Goal: Task Accomplishment & Management: Manage account settings

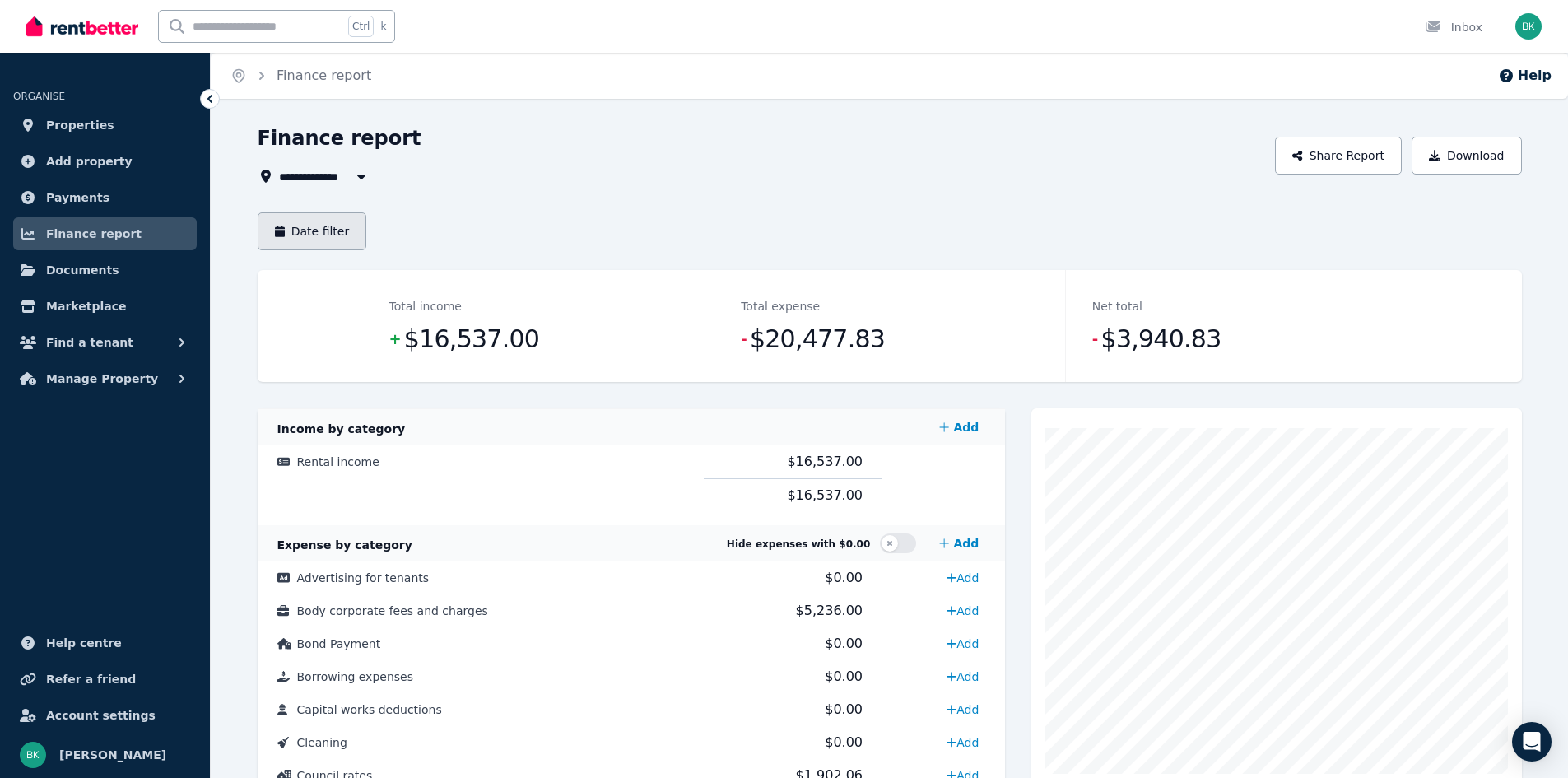
click at [304, 227] on button "Date filter" at bounding box center [312, 231] width 110 height 38
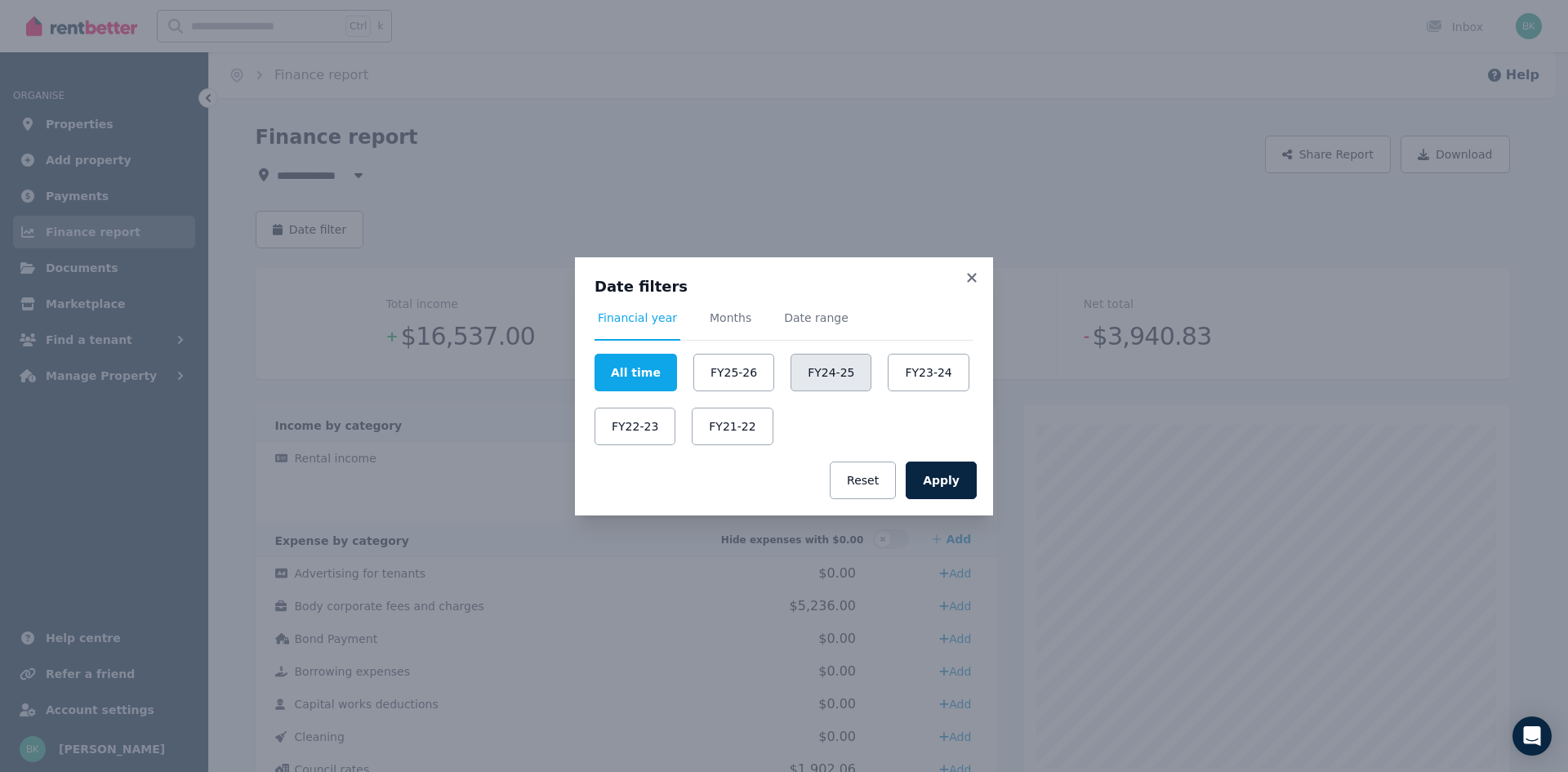
click at [808, 379] on button "FY24-25" at bounding box center [830, 372] width 80 height 37
click at [944, 487] on button "Apply" at bounding box center [942, 480] width 71 height 37
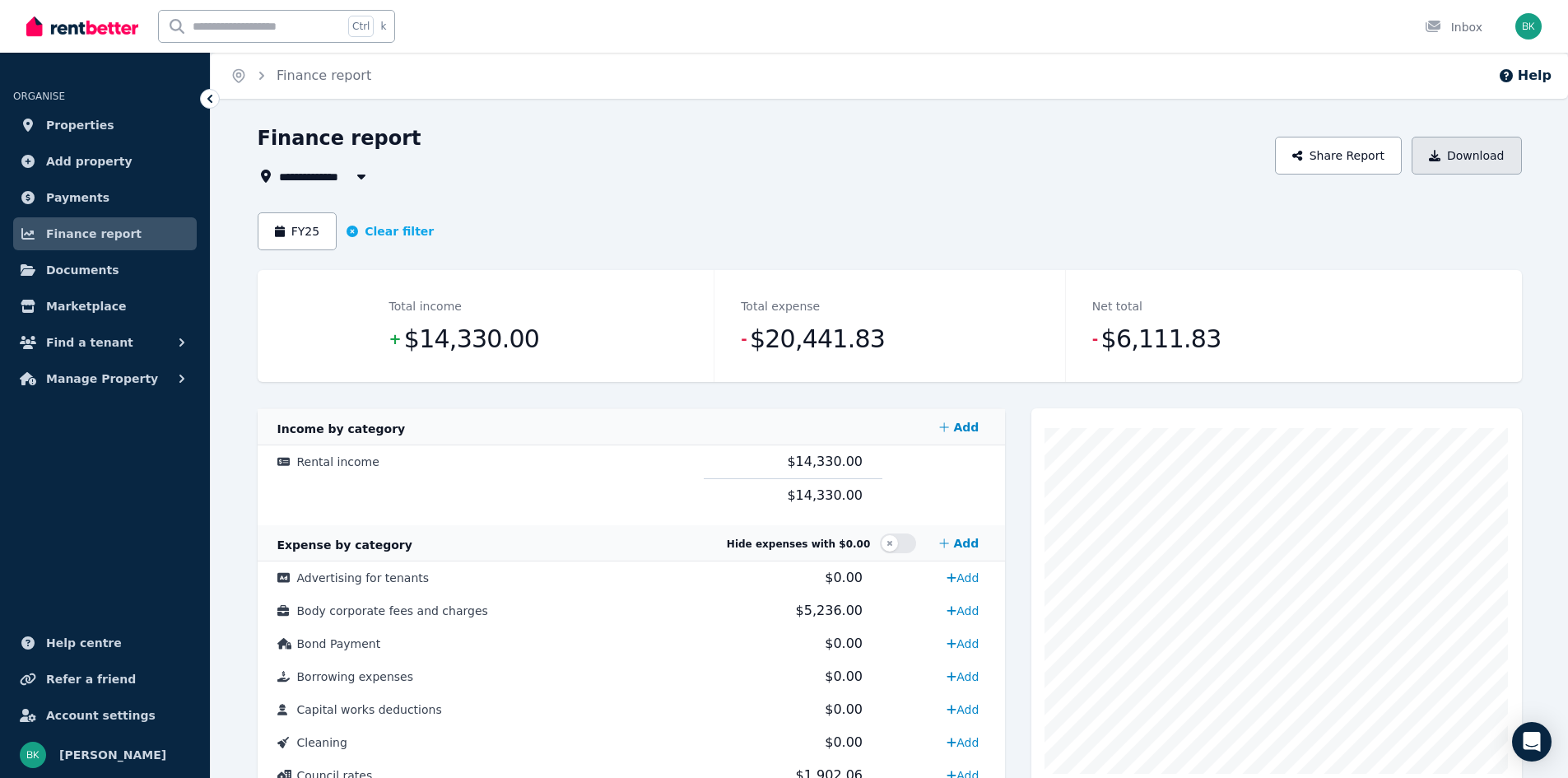
click at [1463, 164] on button "Download" at bounding box center [1467, 155] width 110 height 38
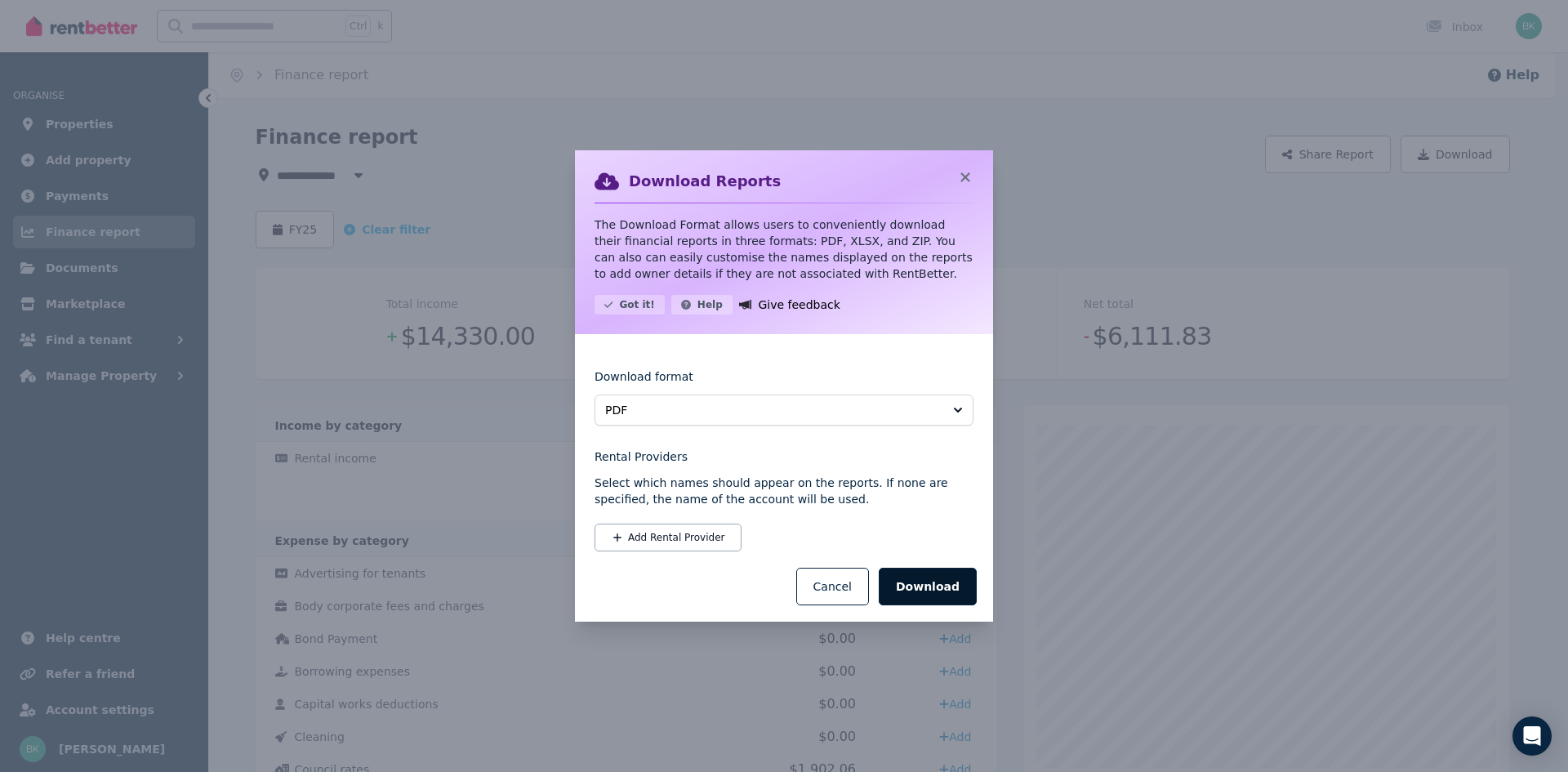
click at [918, 589] on button "Download" at bounding box center [928, 586] width 98 height 37
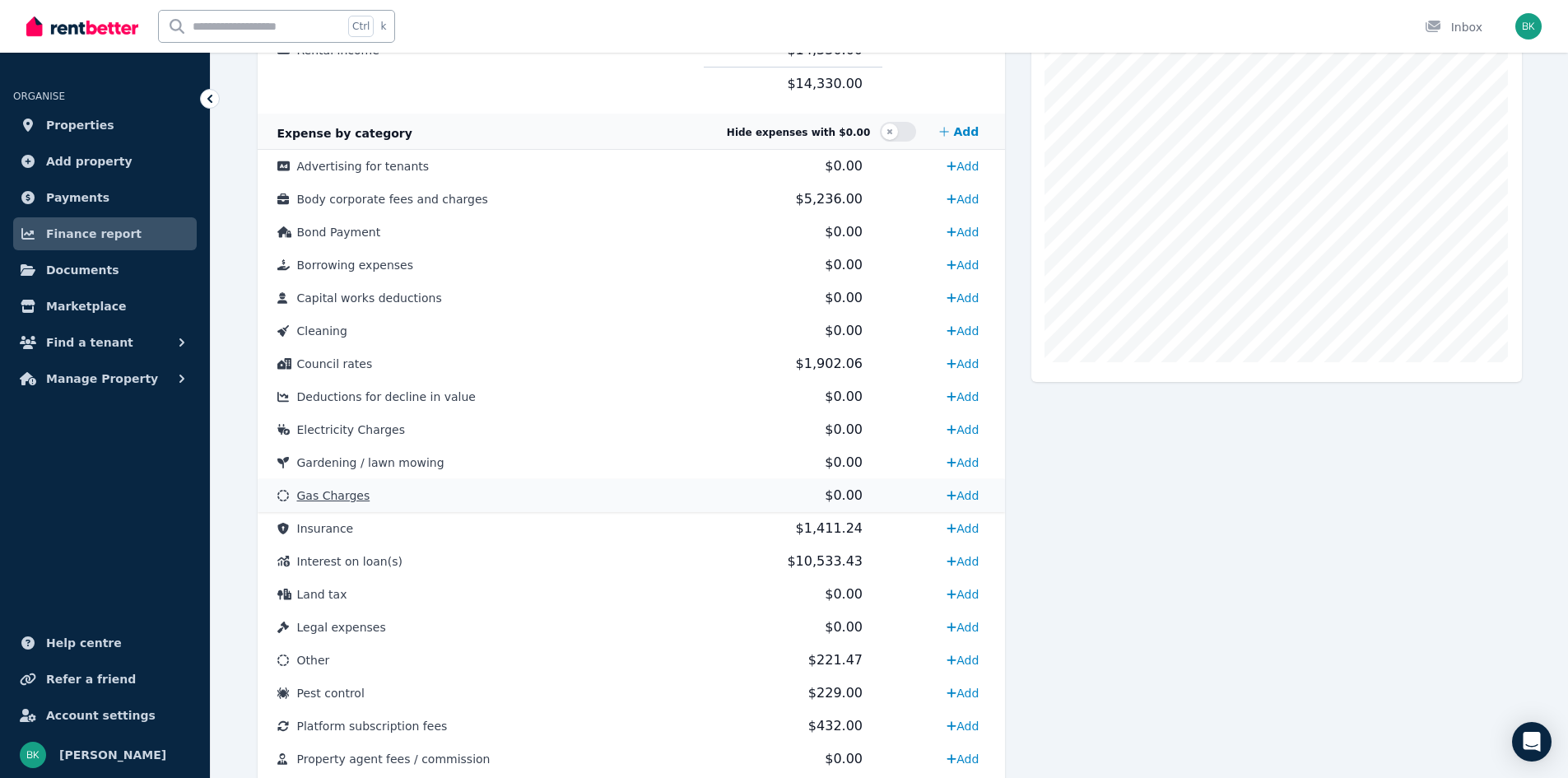
scroll to position [494, 0]
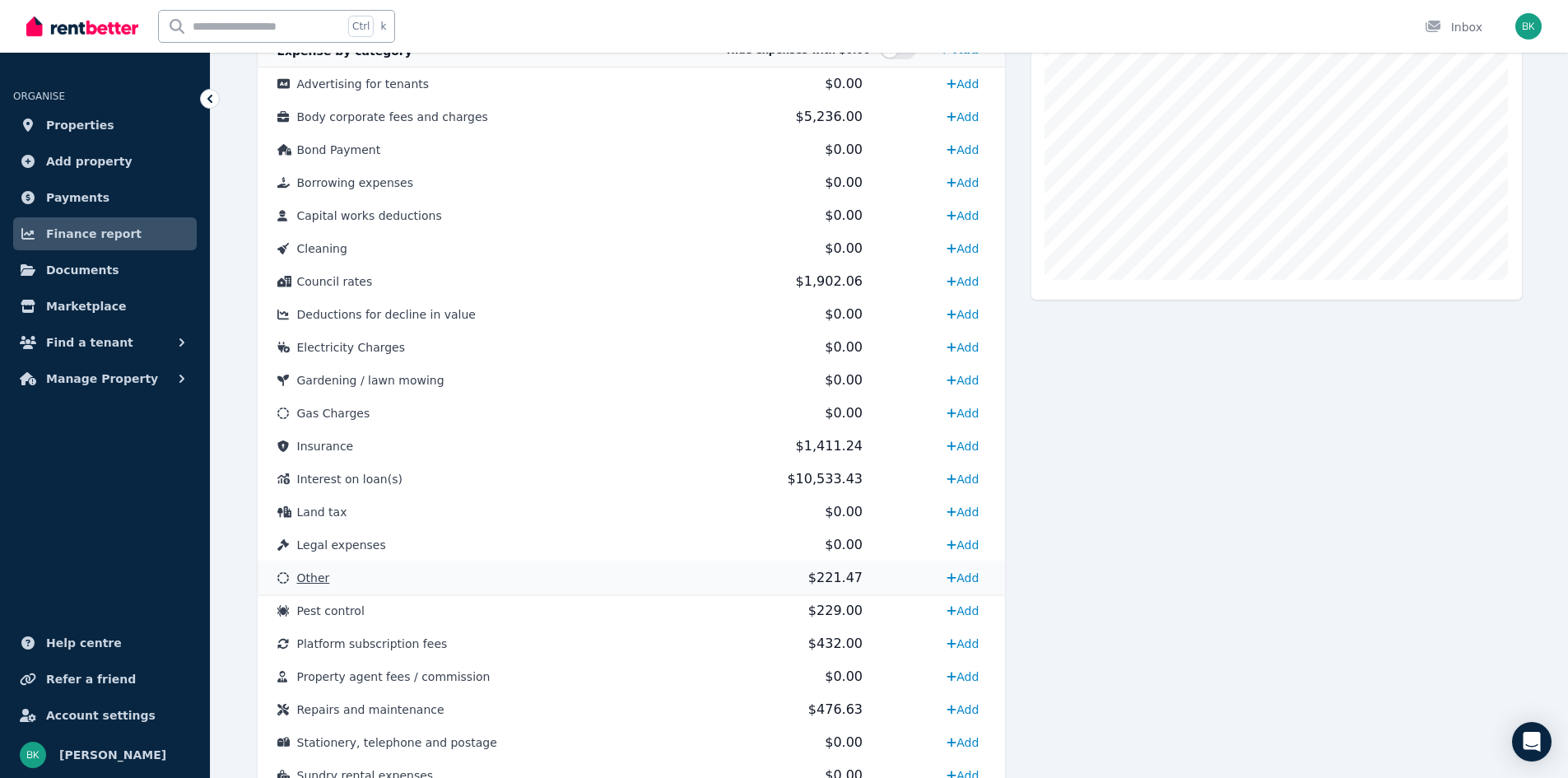
click at [320, 584] on span "Other" at bounding box center [313, 578] width 33 height 13
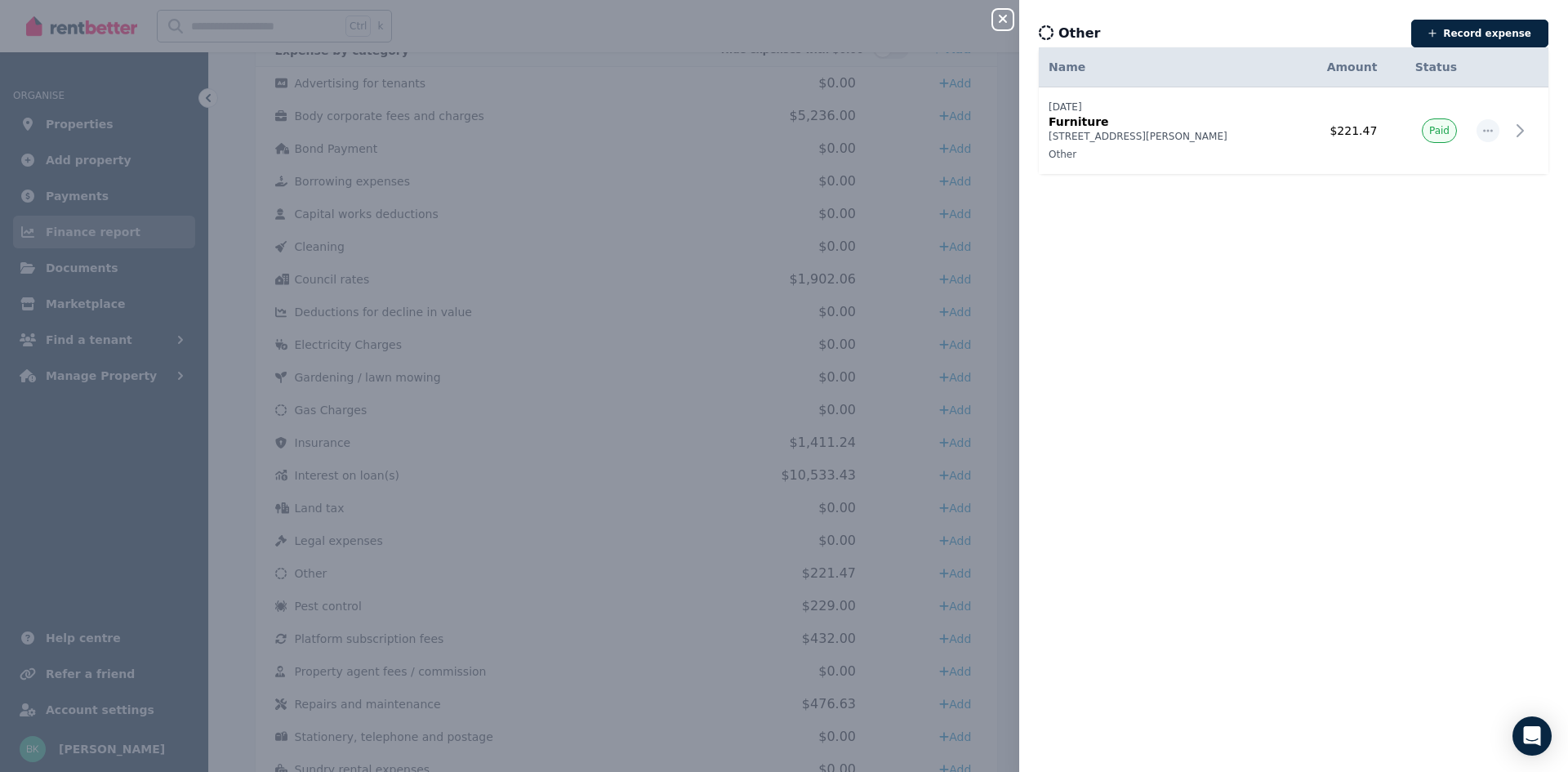
click at [1009, 20] on icon "button" at bounding box center [1003, 19] width 20 height 13
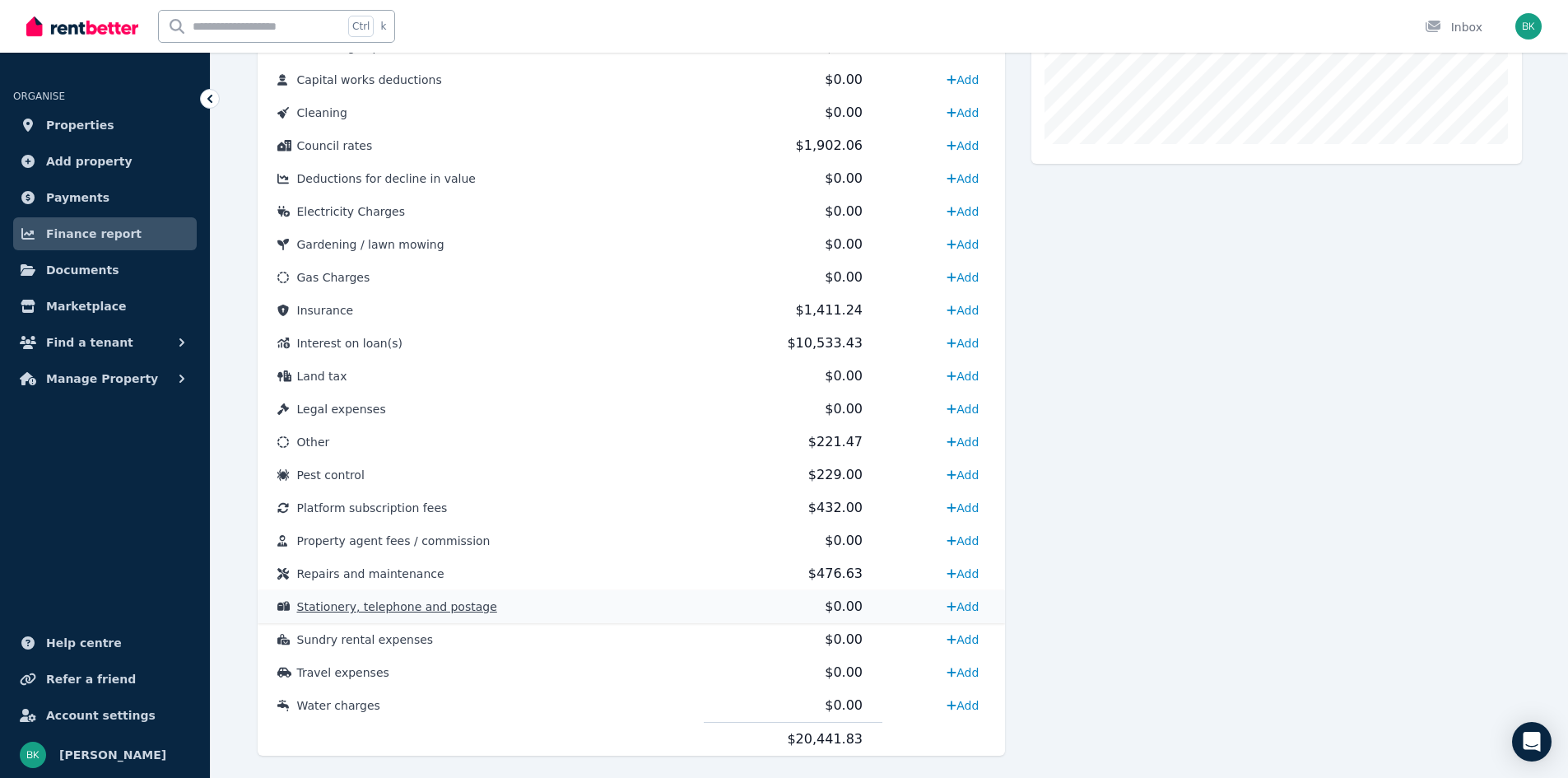
scroll to position [659, 0]
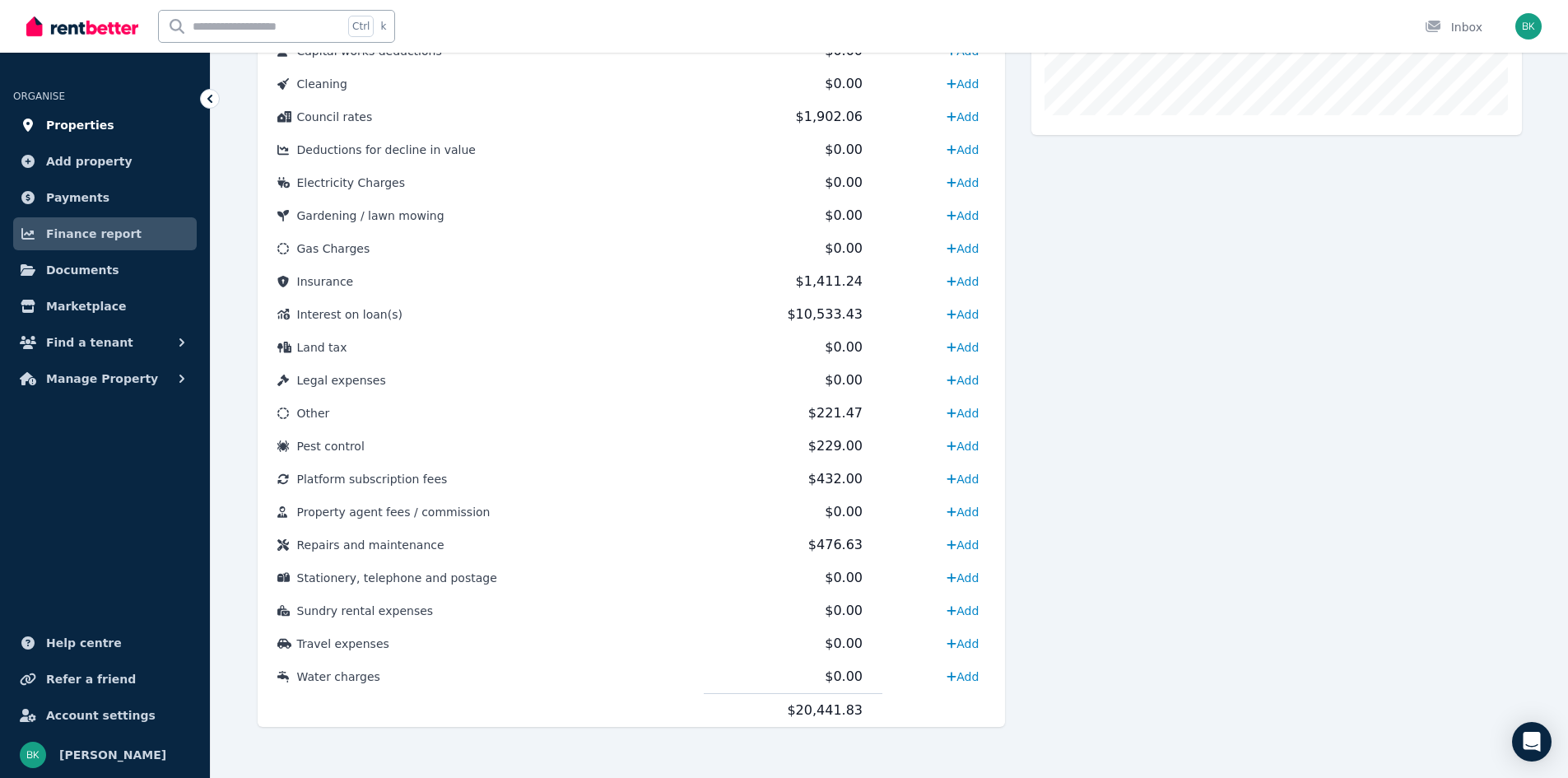
click at [58, 133] on span "Properties" at bounding box center [80, 125] width 69 height 20
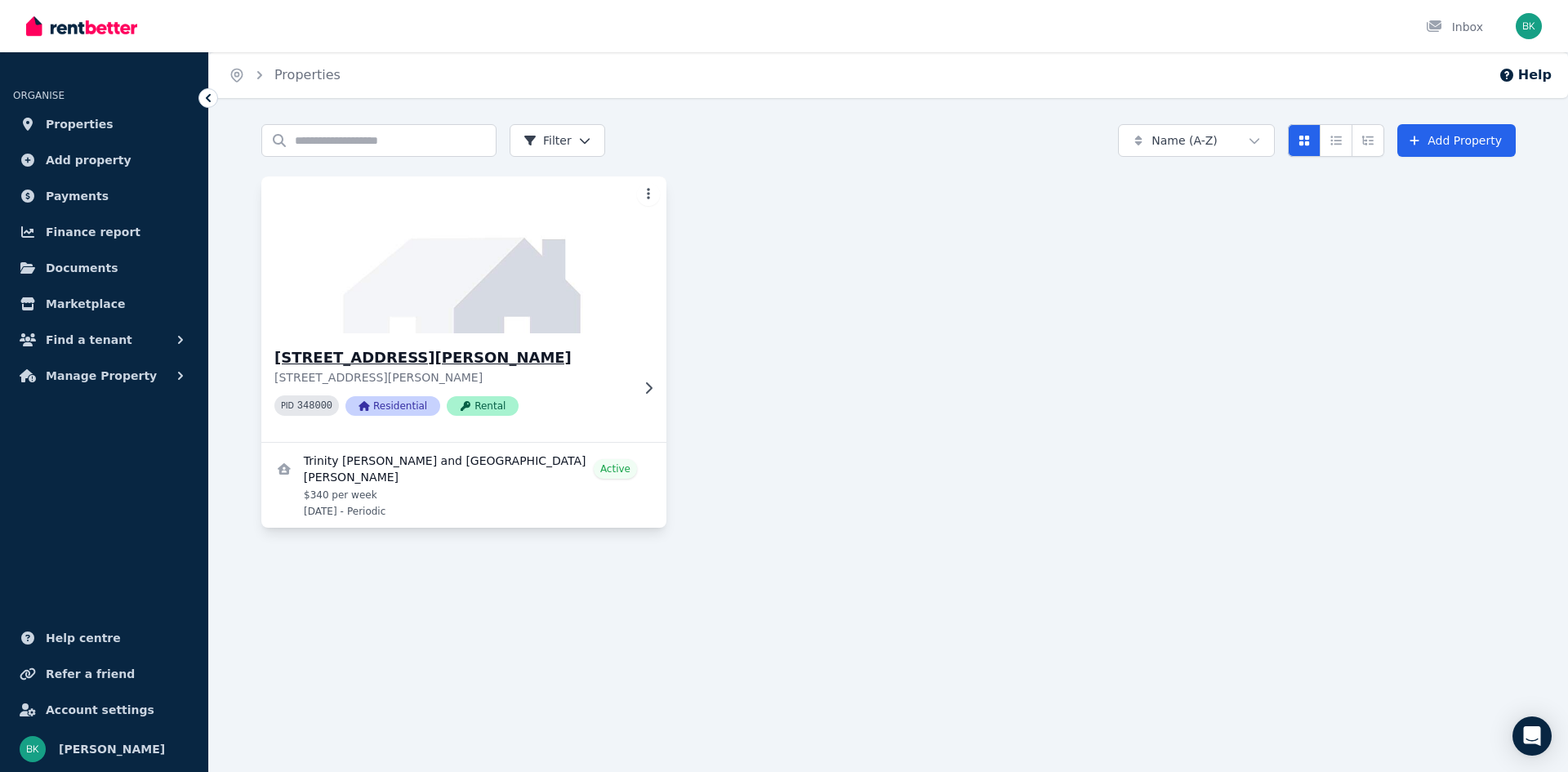
click at [449, 269] on img at bounding box center [464, 255] width 426 height 165
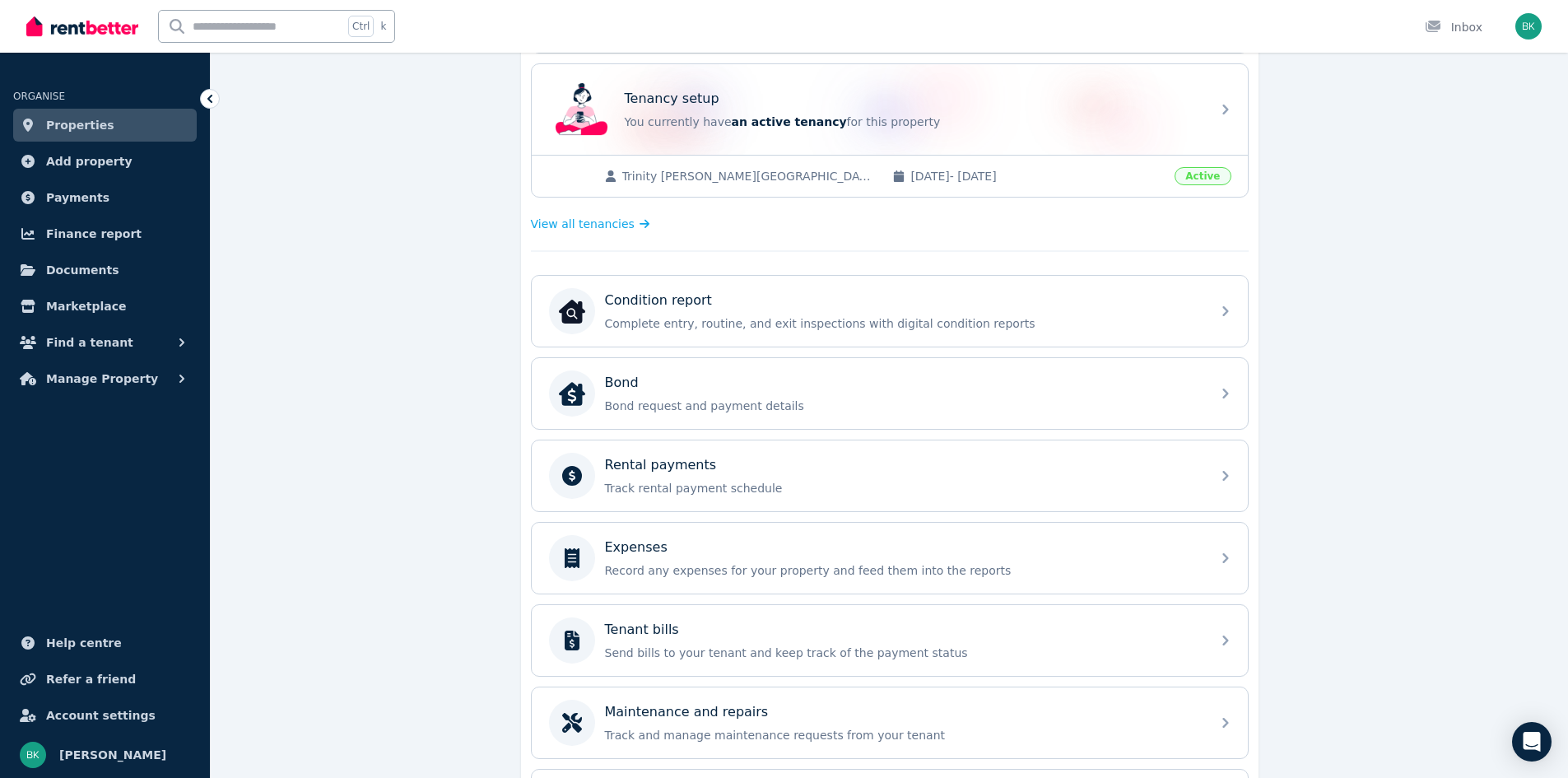
scroll to position [330, 0]
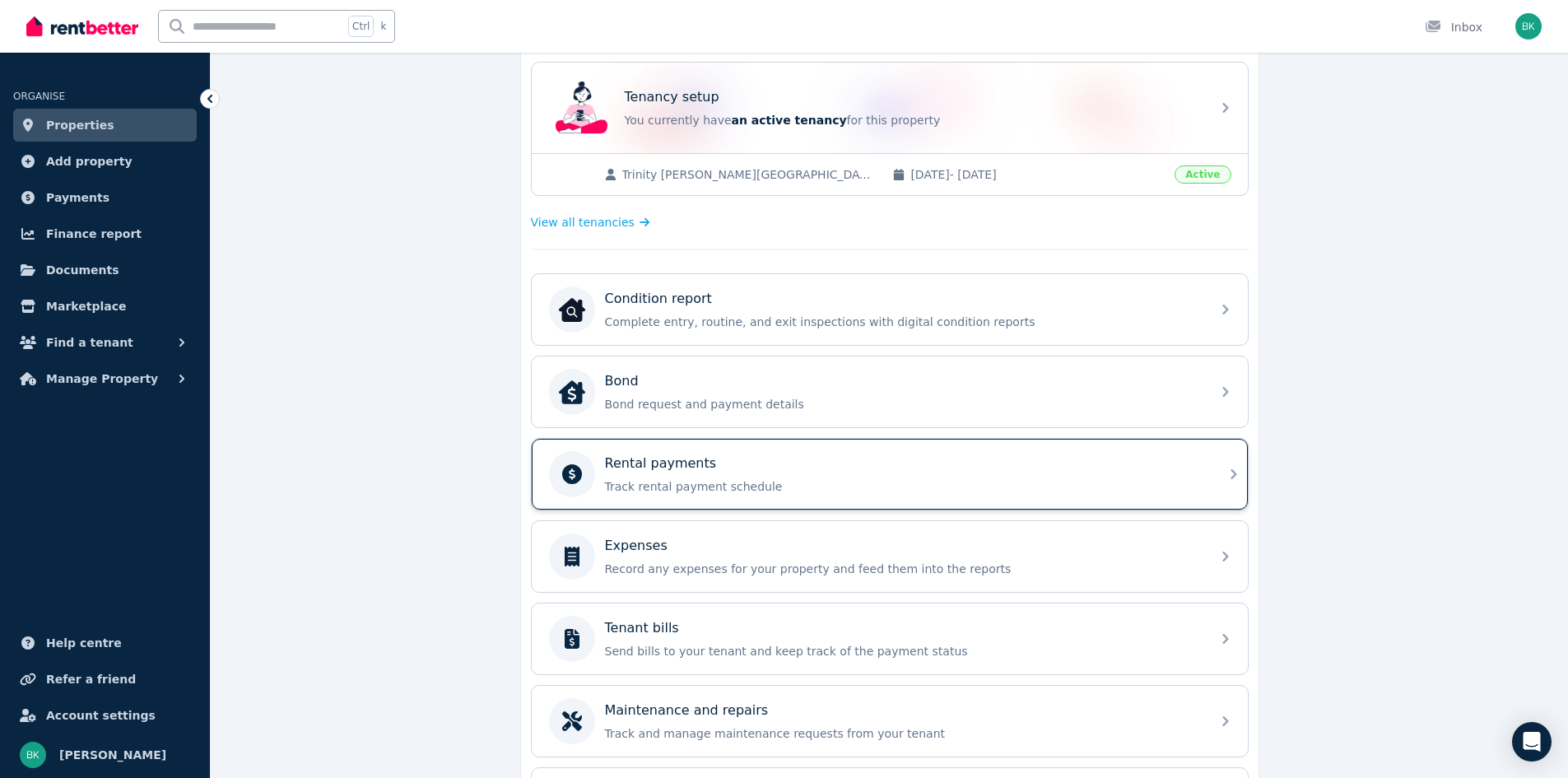
click at [712, 465] on div "Rental payments" at bounding box center [903, 463] width 596 height 20
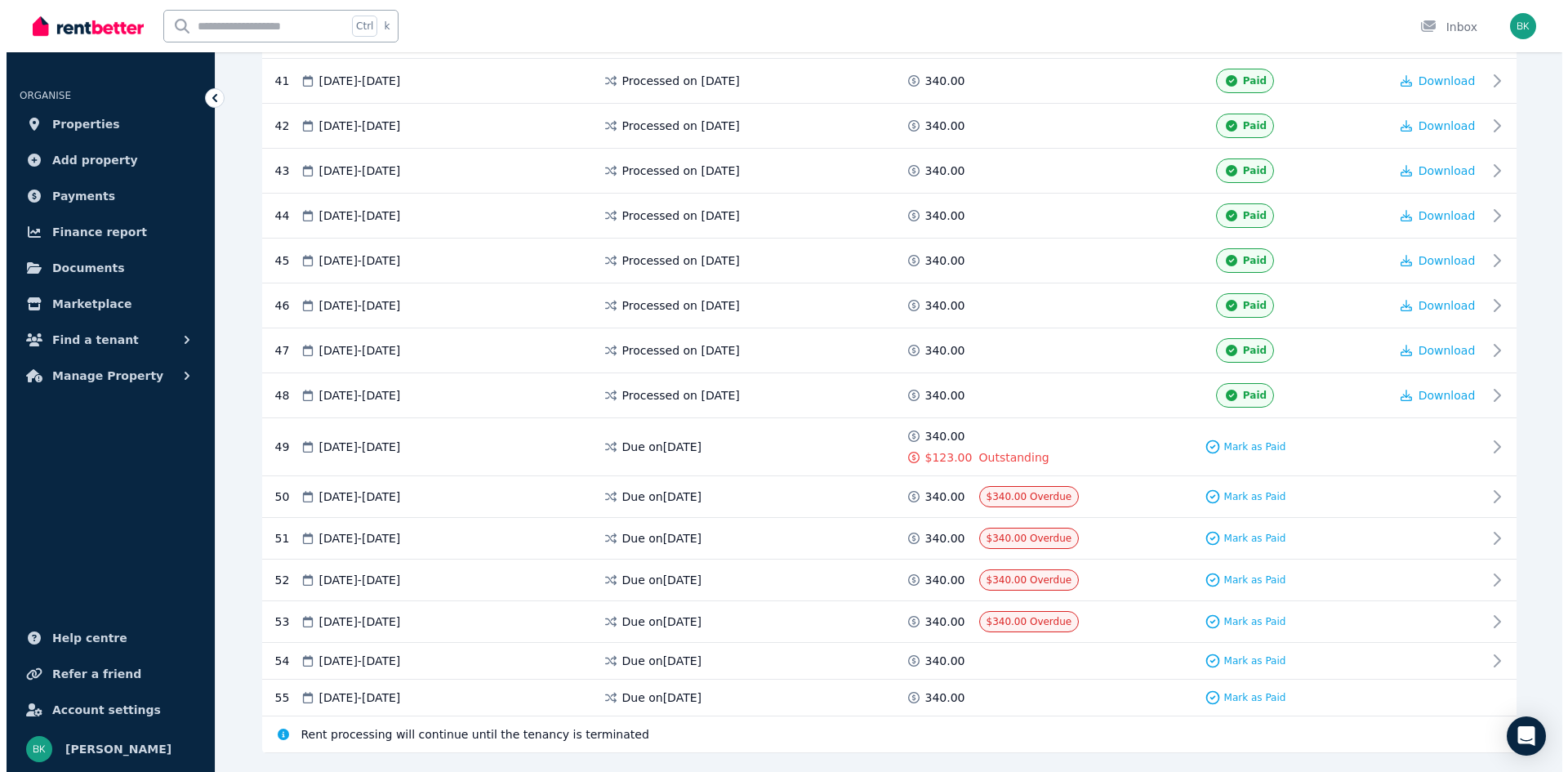
scroll to position [2180, 0]
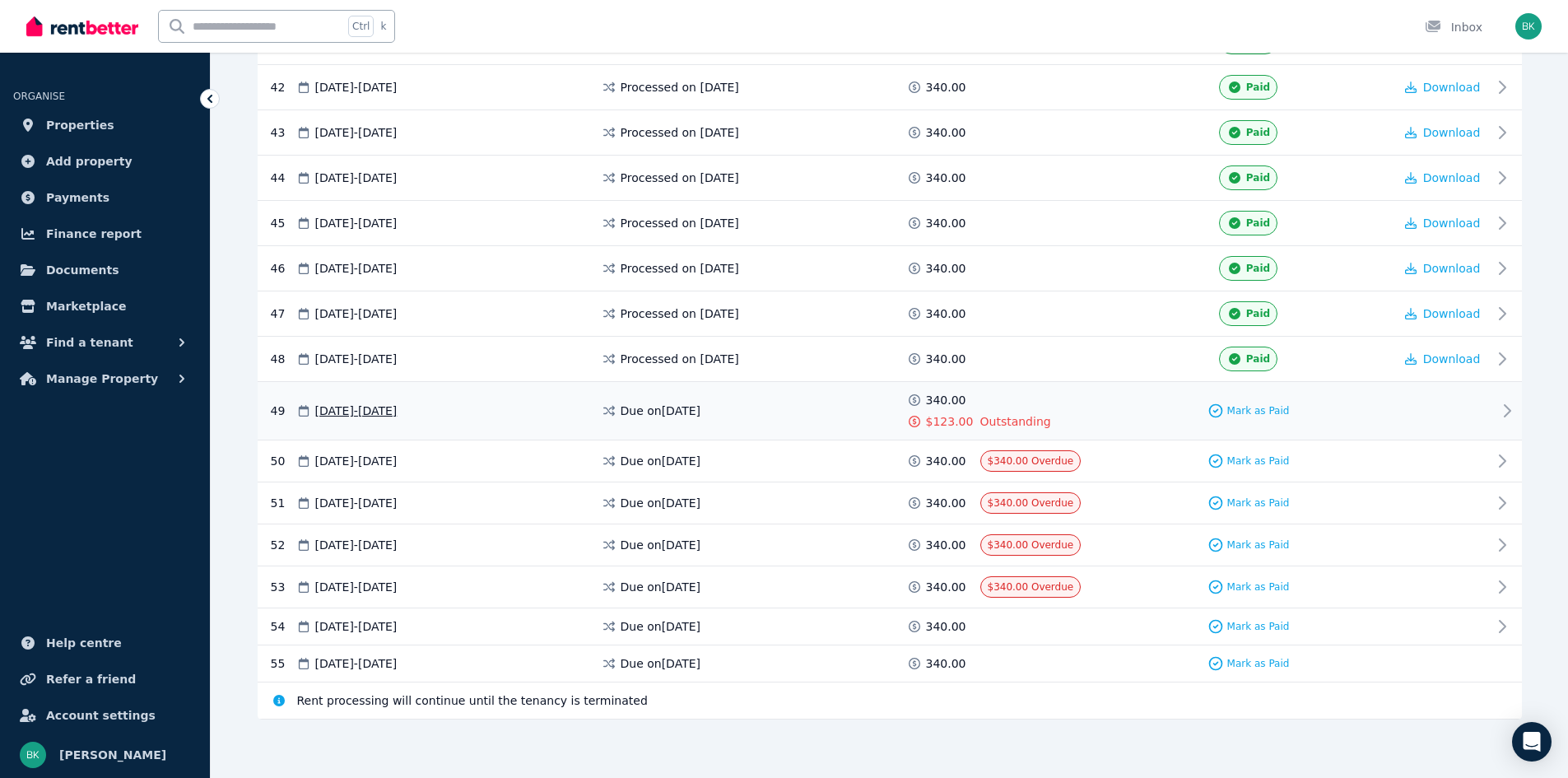
click at [951, 421] on span "$123.00" at bounding box center [949, 422] width 48 height 17
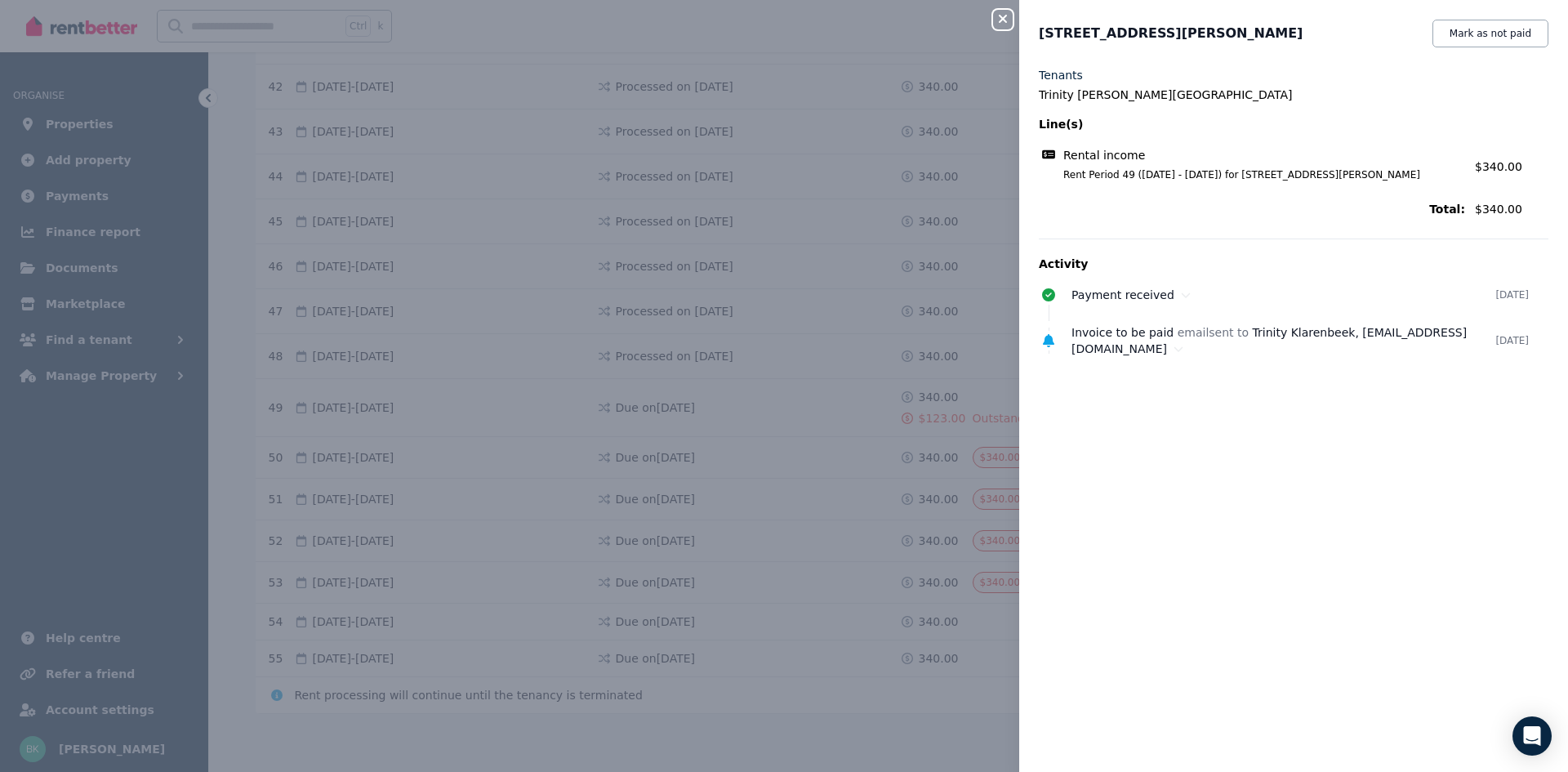
click at [1003, 17] on icon "button" at bounding box center [1003, 19] width 20 height 13
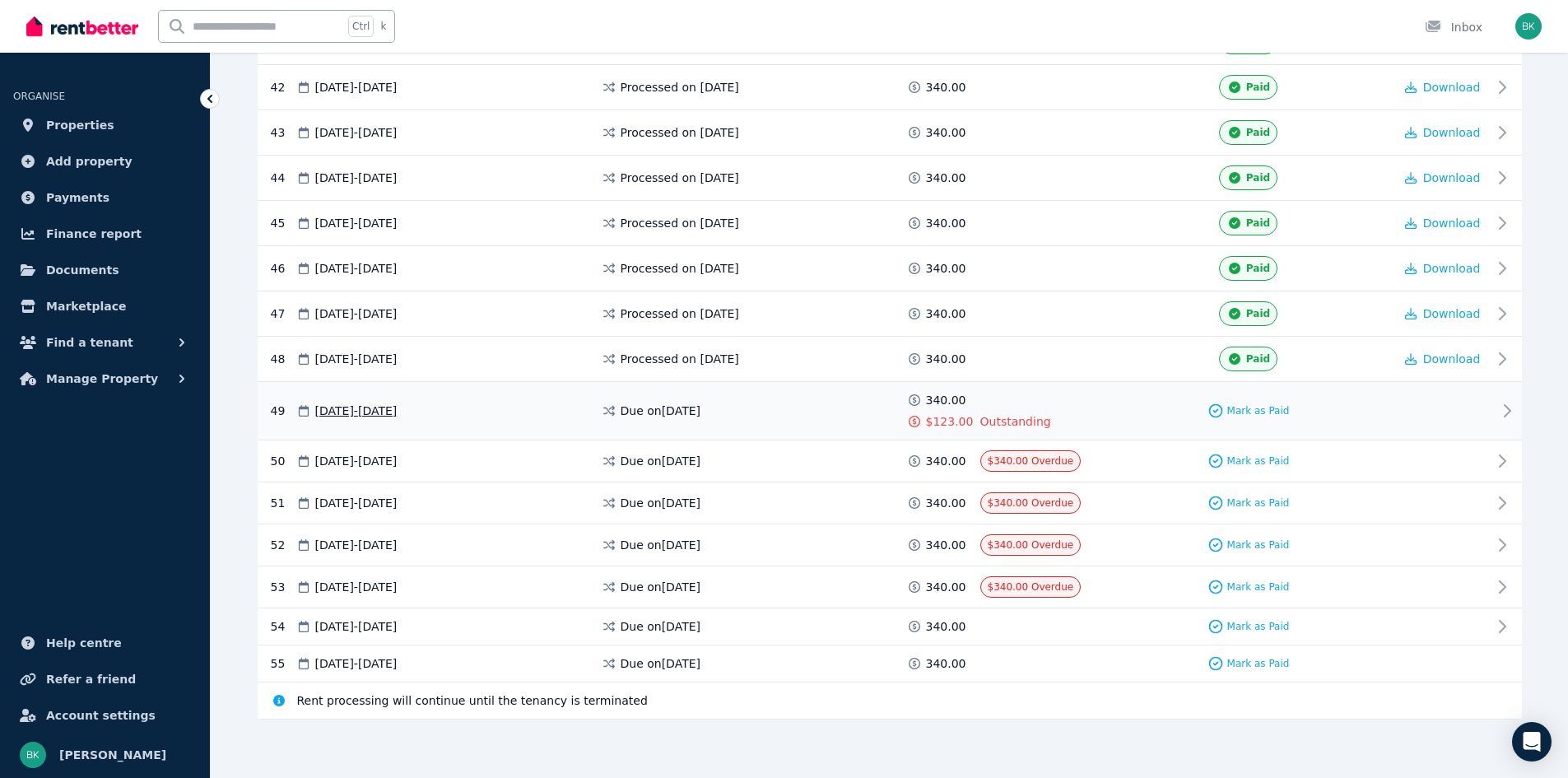
click at [1505, 409] on icon at bounding box center [1508, 411] width 20 height 20
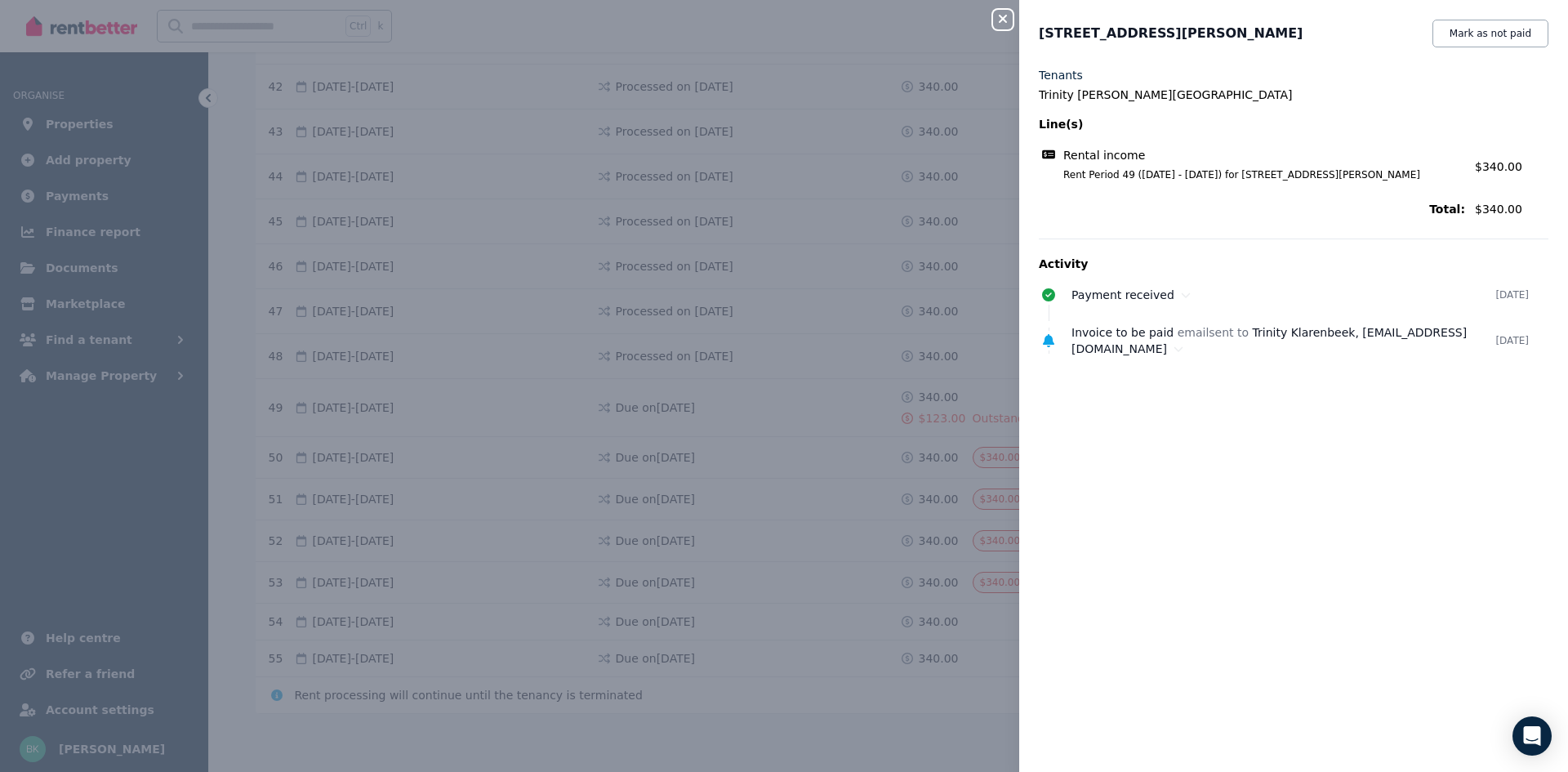
click at [1006, 24] on icon "button" at bounding box center [1003, 19] width 20 height 13
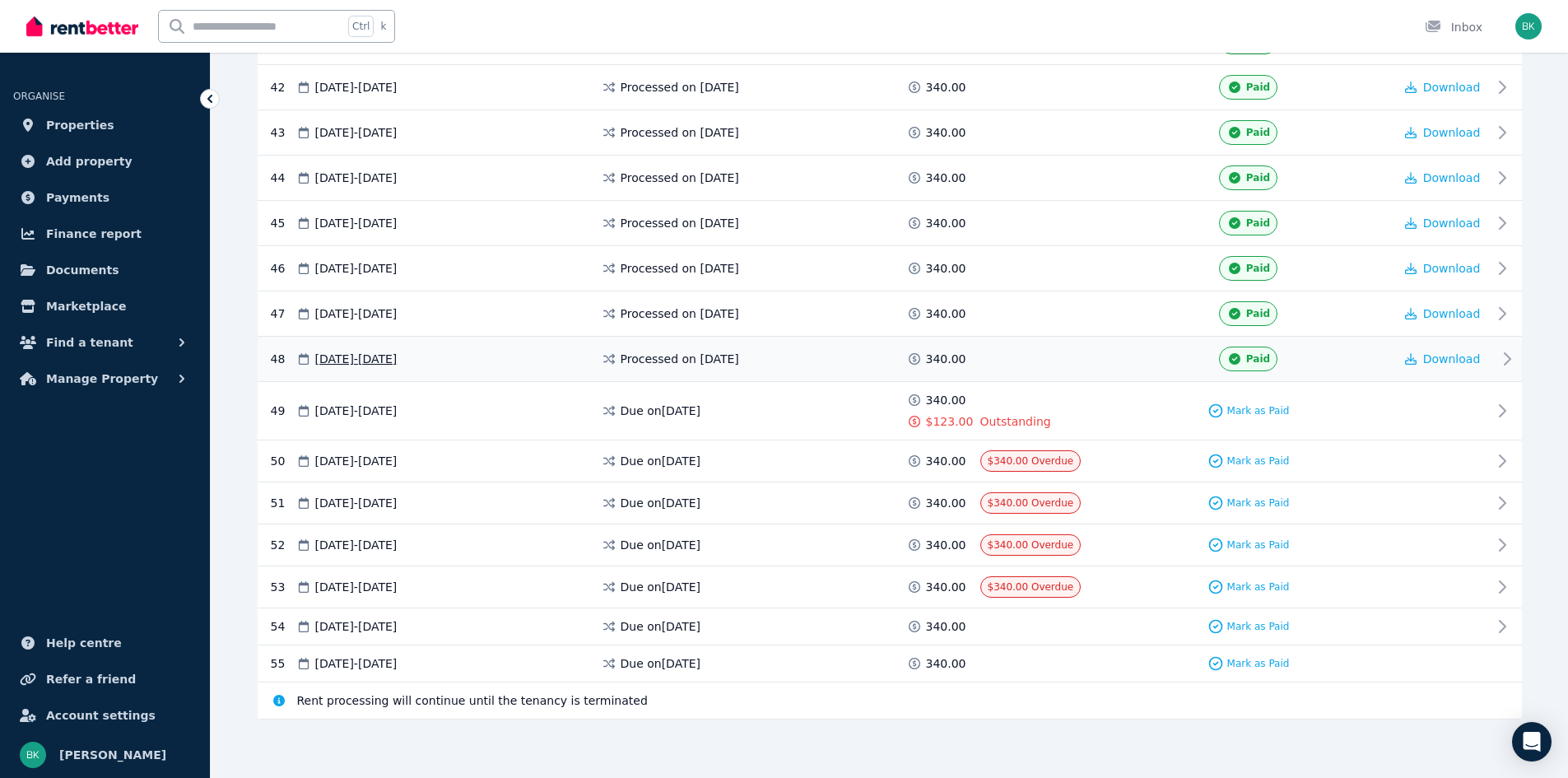
click at [1251, 361] on span "Paid" at bounding box center [1258, 359] width 24 height 13
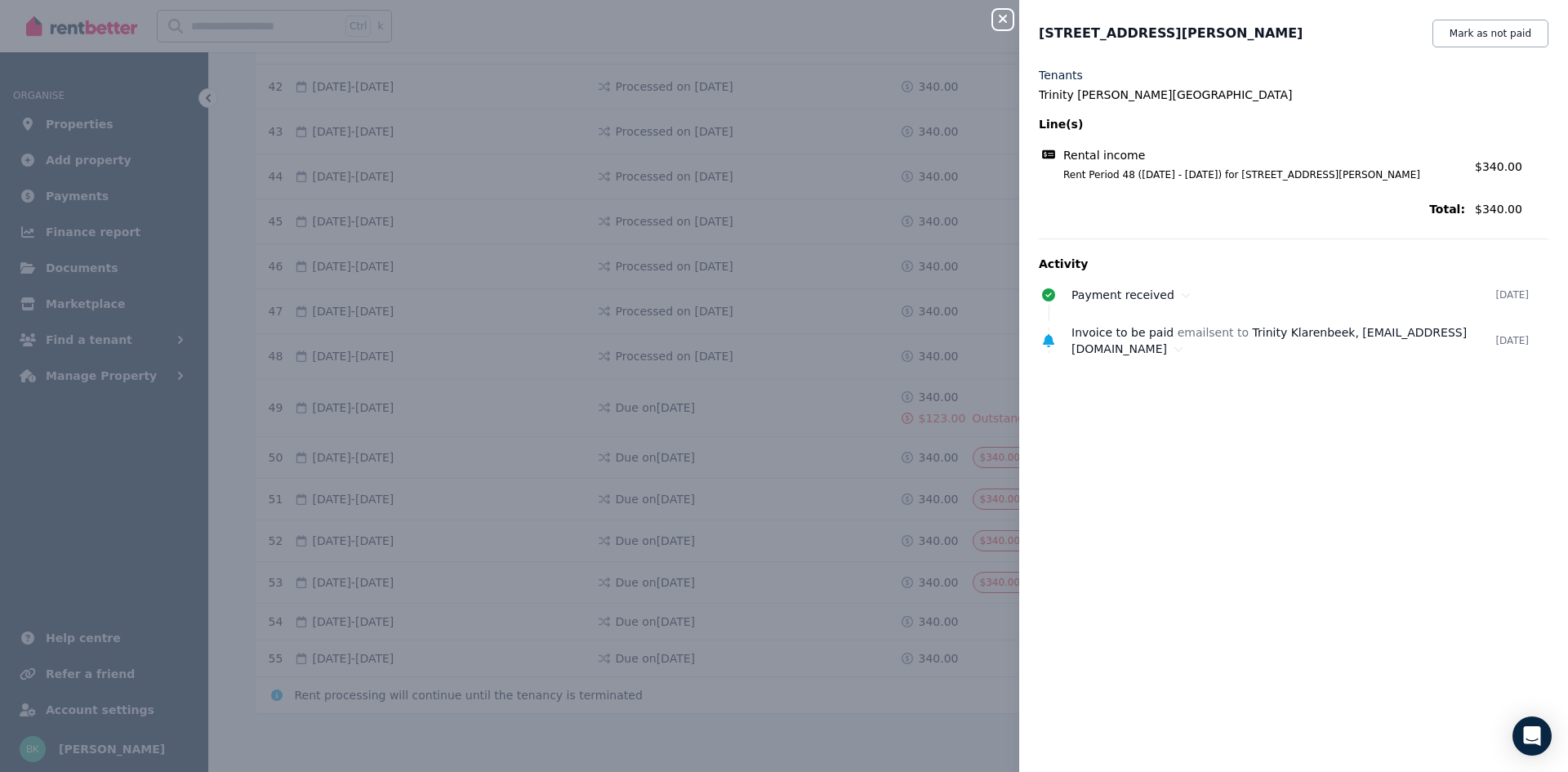
click at [1013, 21] on div "Close panel" at bounding box center [1009, 14] width 32 height 29
click at [1002, 20] on icon "button" at bounding box center [1003, 19] width 8 height 8
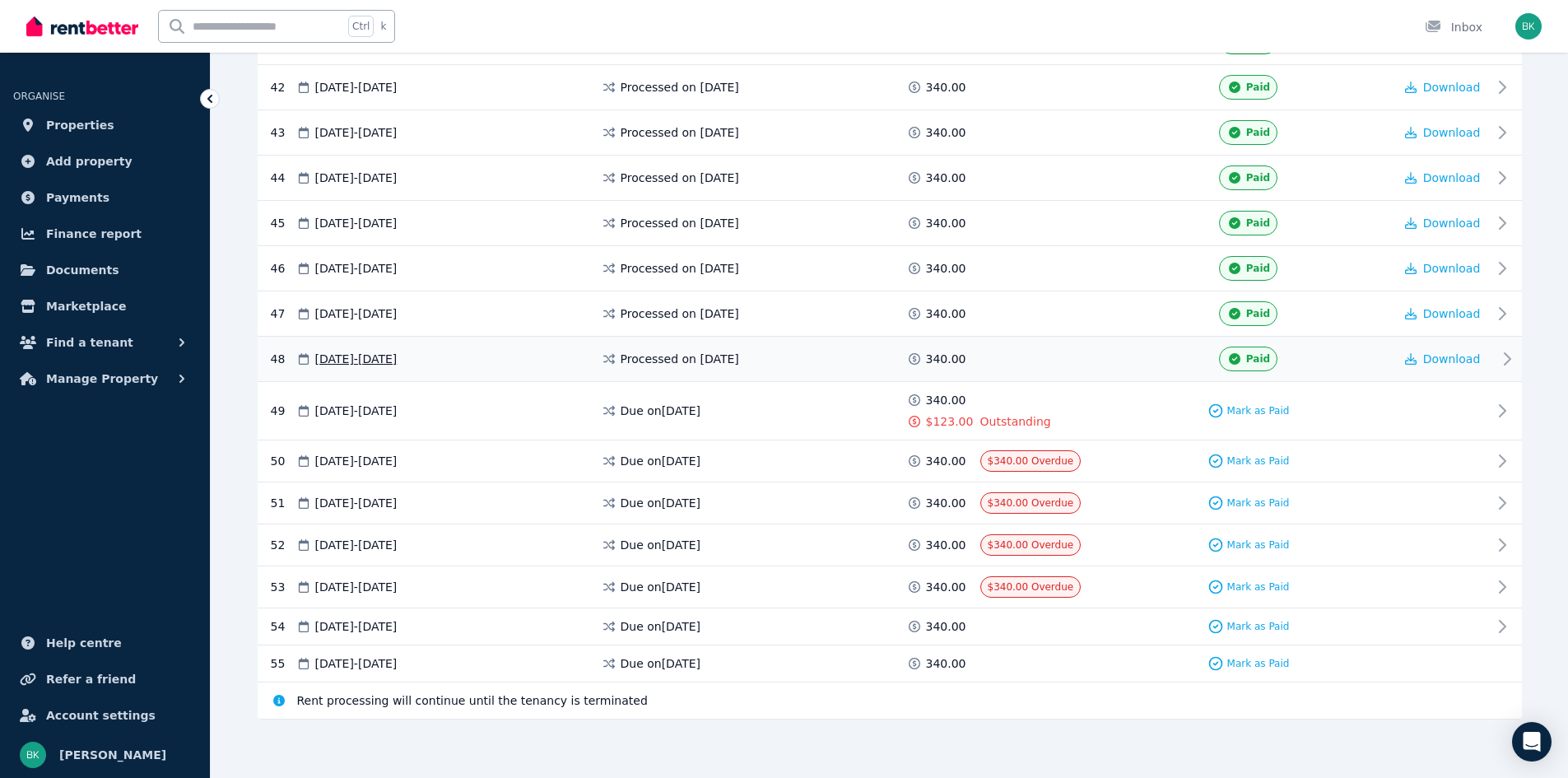
click at [935, 361] on span "340.00" at bounding box center [946, 359] width 40 height 17
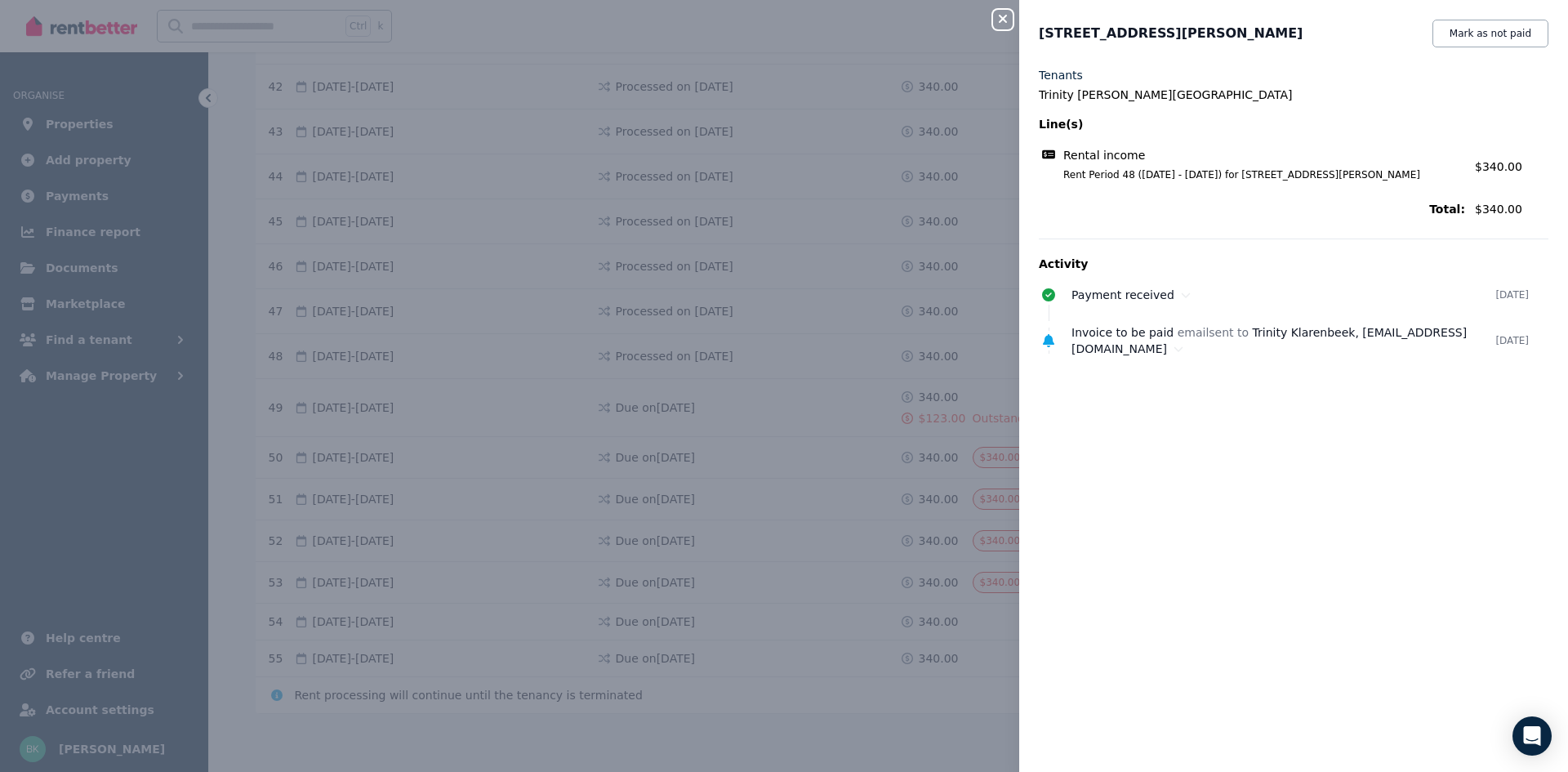
click at [997, 17] on icon "button" at bounding box center [1003, 19] width 20 height 13
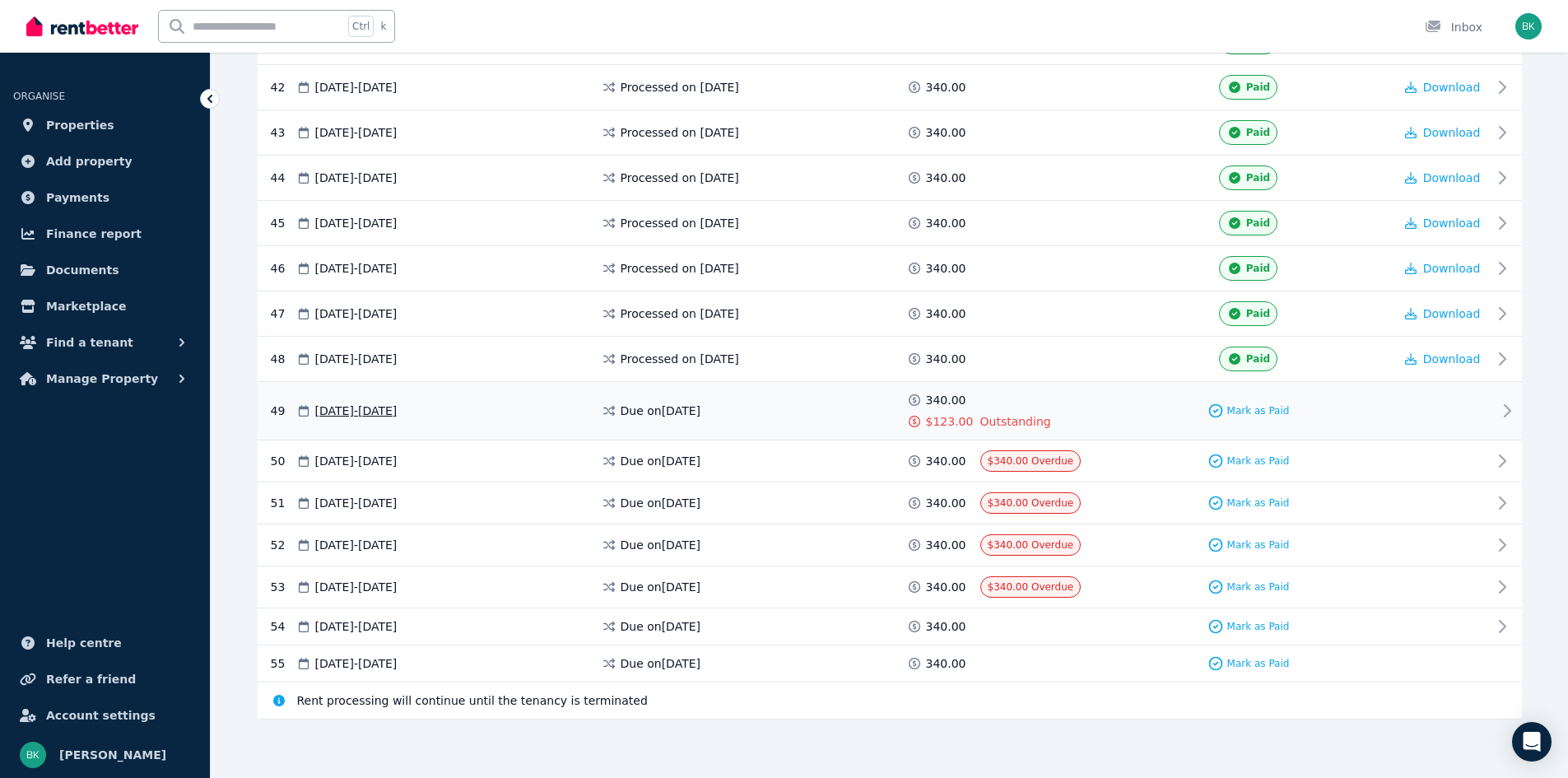
click at [951, 397] on span "340.00" at bounding box center [946, 401] width 40 height 17
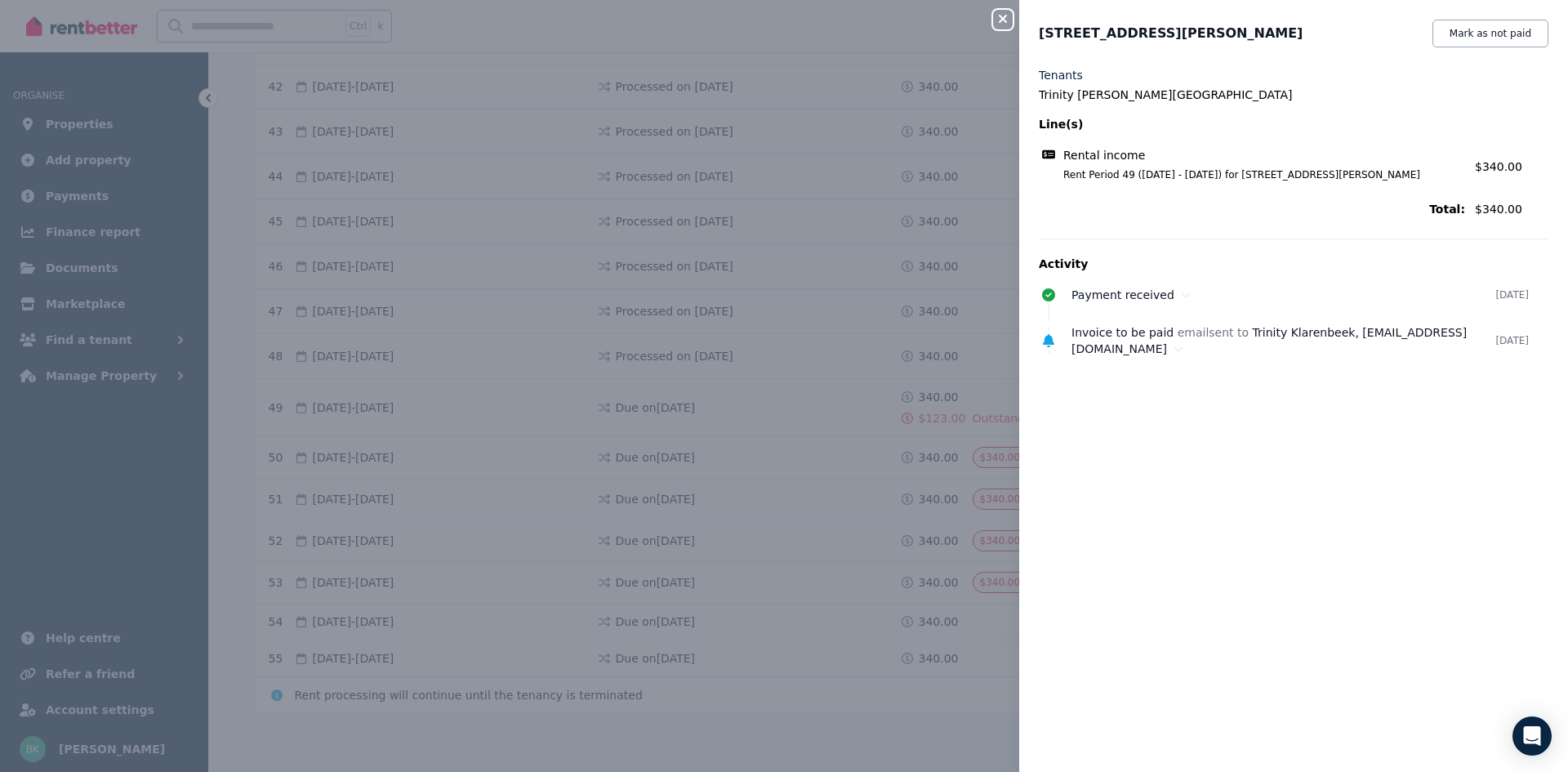
click at [1006, 15] on icon "button" at bounding box center [1003, 19] width 20 height 13
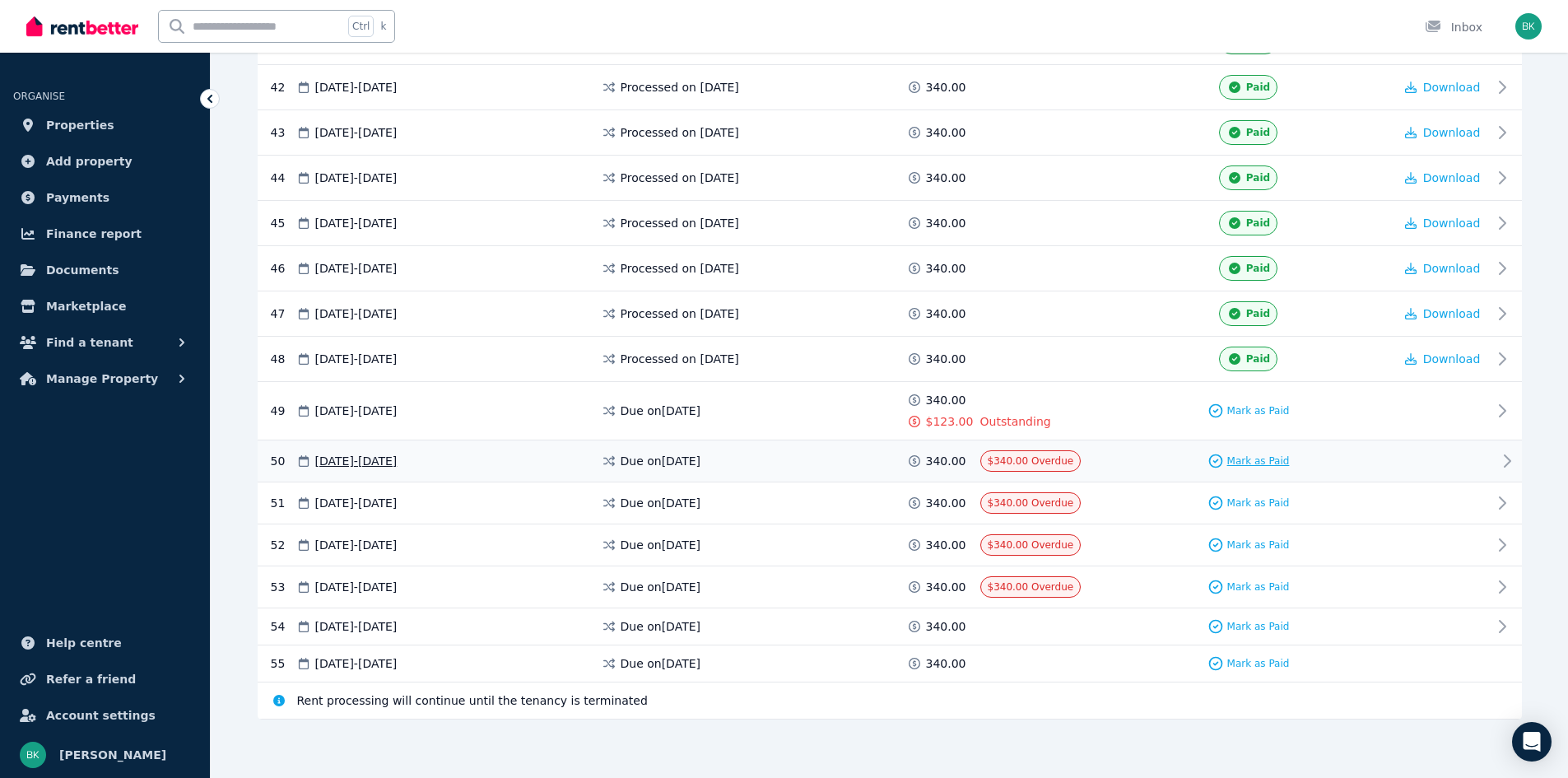
click at [1258, 457] on span "Mark as Paid" at bounding box center [1259, 461] width 63 height 13
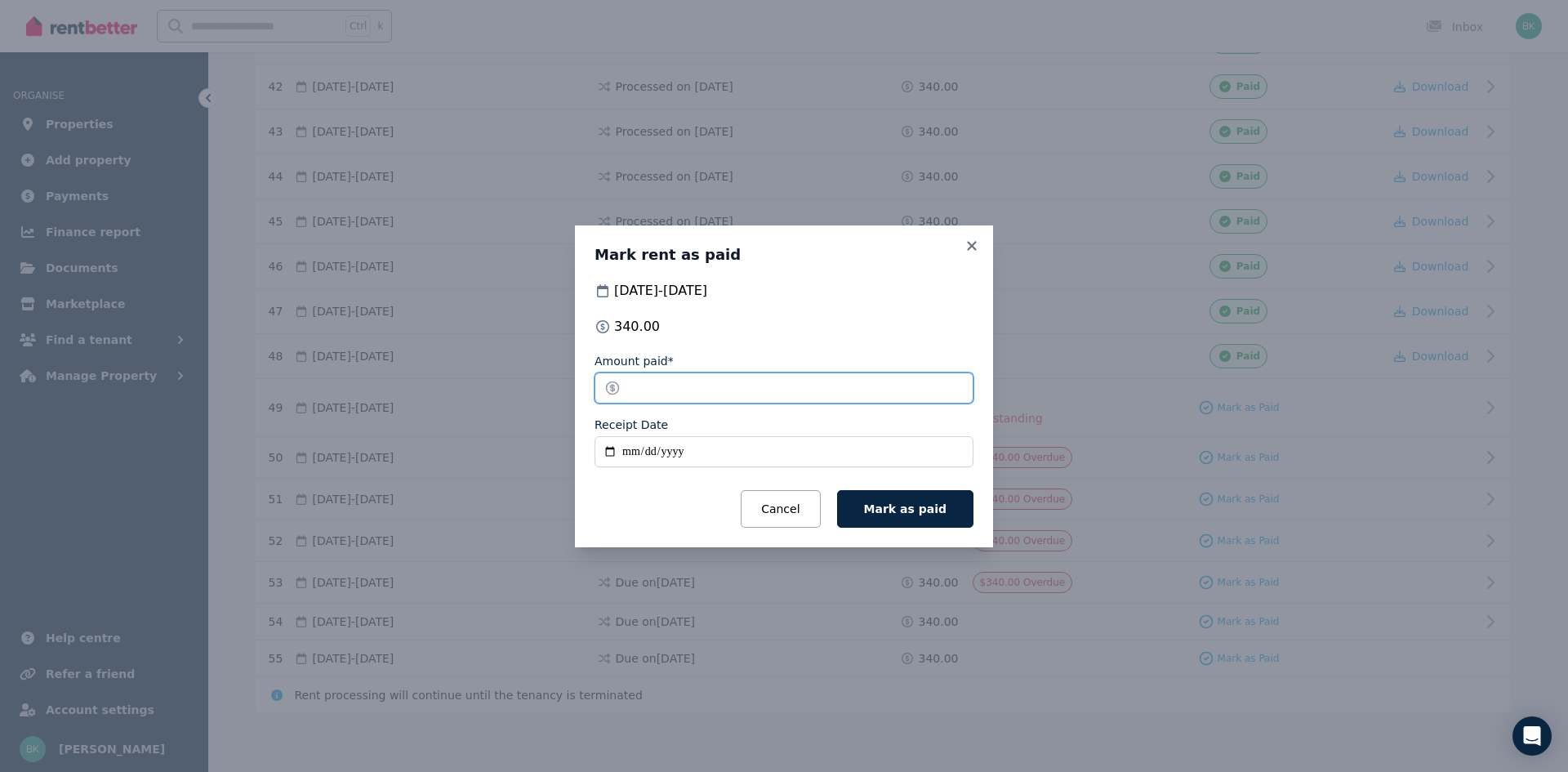
drag, startPoint x: 676, startPoint y: 388, endPoint x: 575, endPoint y: 386, distance: 101.0
click at [575, 386] on div "Mark rent as paid [DATE] - [DATE] 340.00 Amount paid* ****** Receipt Date Cance…" at bounding box center [784, 387] width 418 height 322
type input "***"
click at [622, 447] on input "Receipt Date" at bounding box center [784, 452] width 379 height 31
type input "**********"
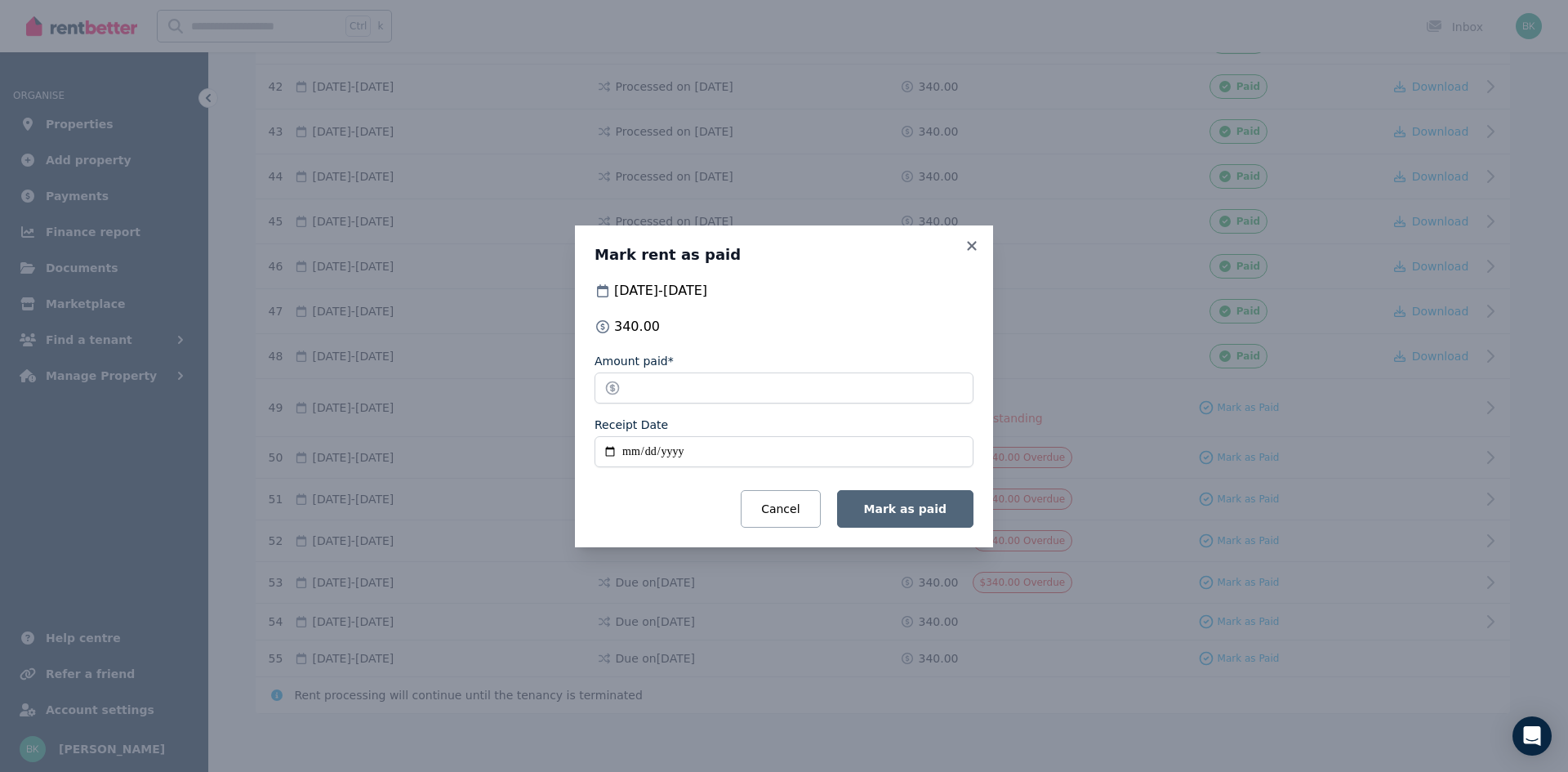
click at [932, 504] on span "Mark as paid" at bounding box center [904, 509] width 82 height 13
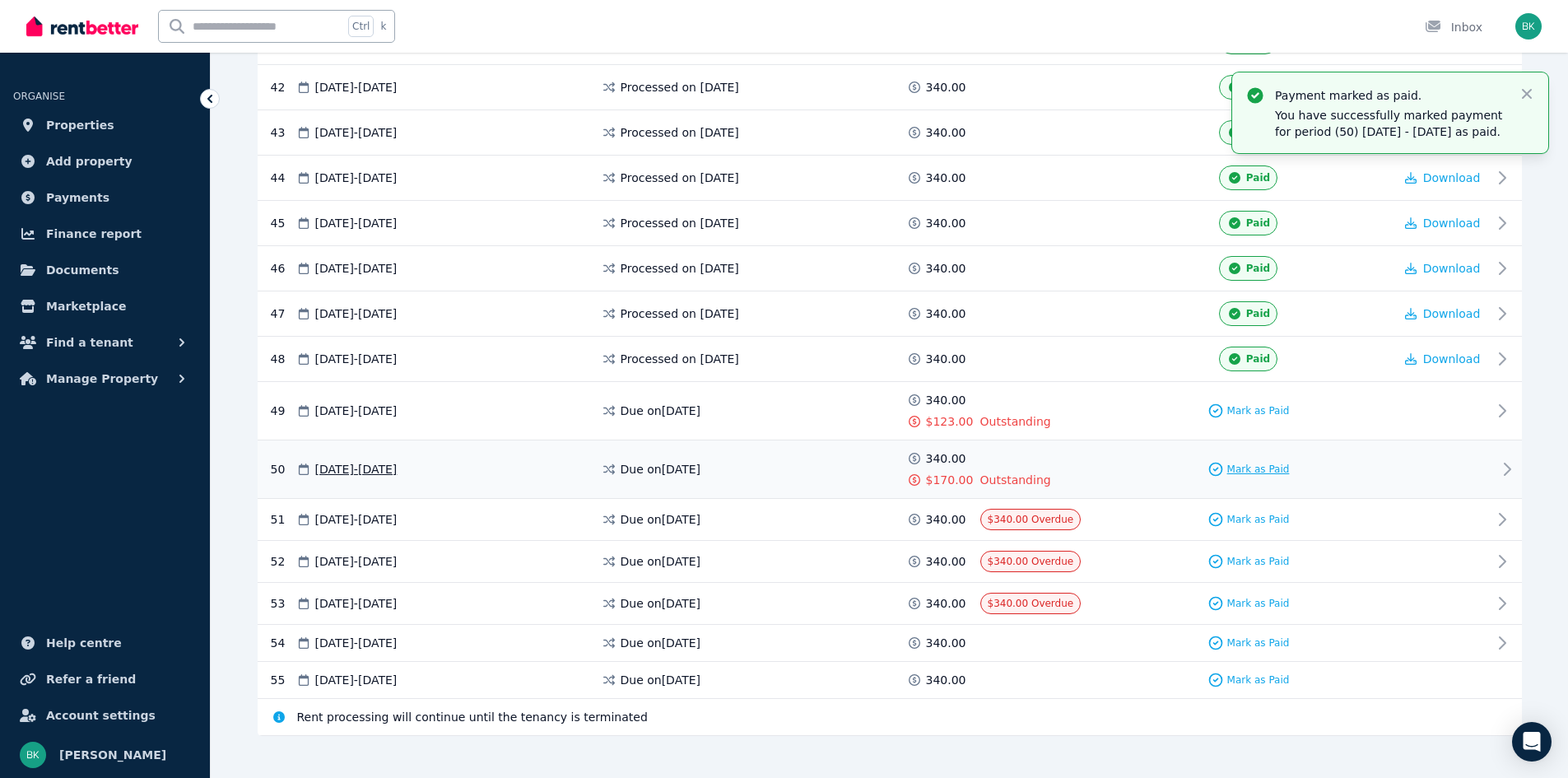
click at [1234, 468] on span "Mark as Paid" at bounding box center [1259, 469] width 63 height 13
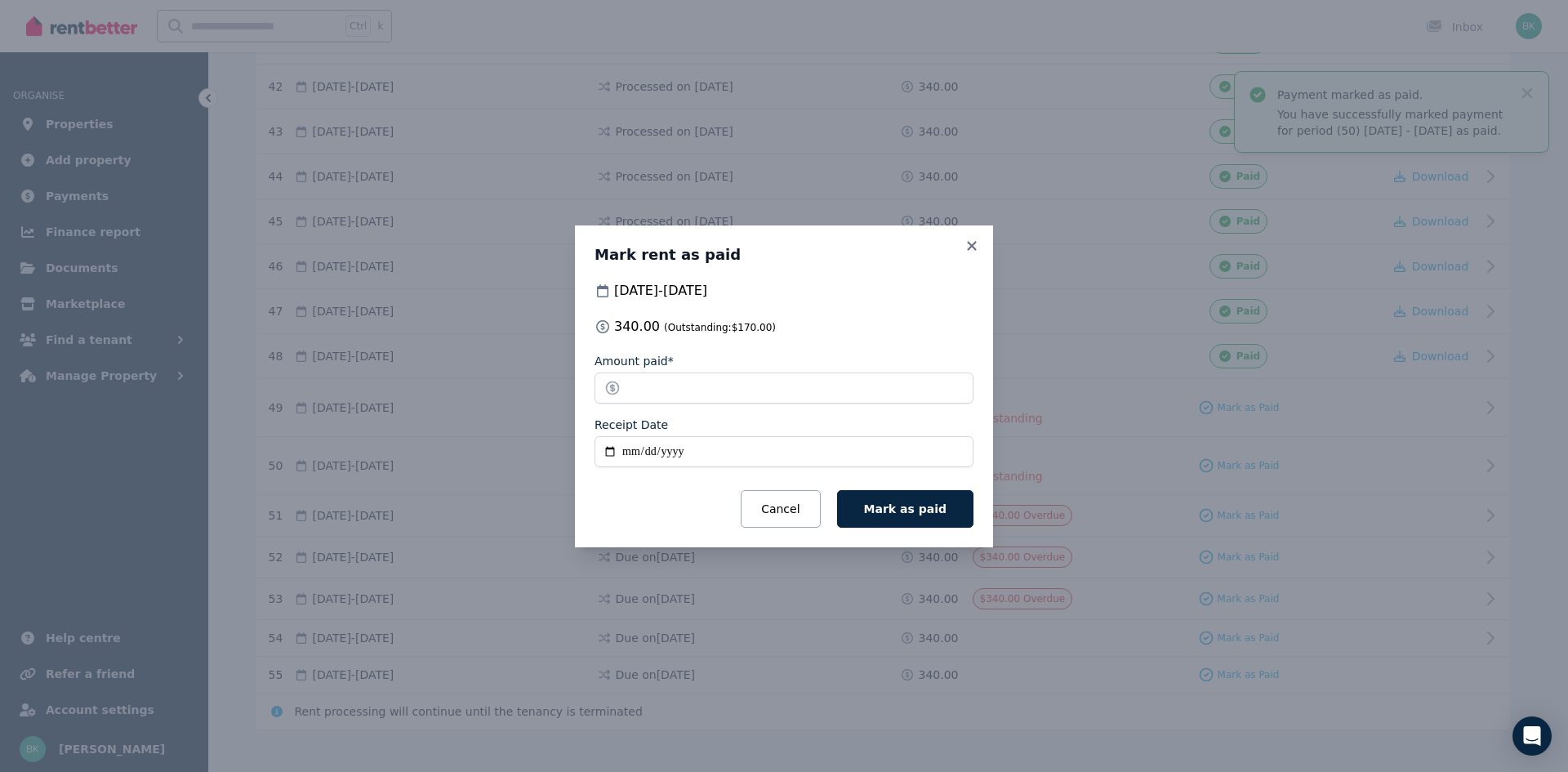
click at [620, 449] on input "Receipt Date" at bounding box center [784, 452] width 379 height 31
type input "**********"
click at [898, 510] on span "Mark as paid" at bounding box center [904, 509] width 82 height 13
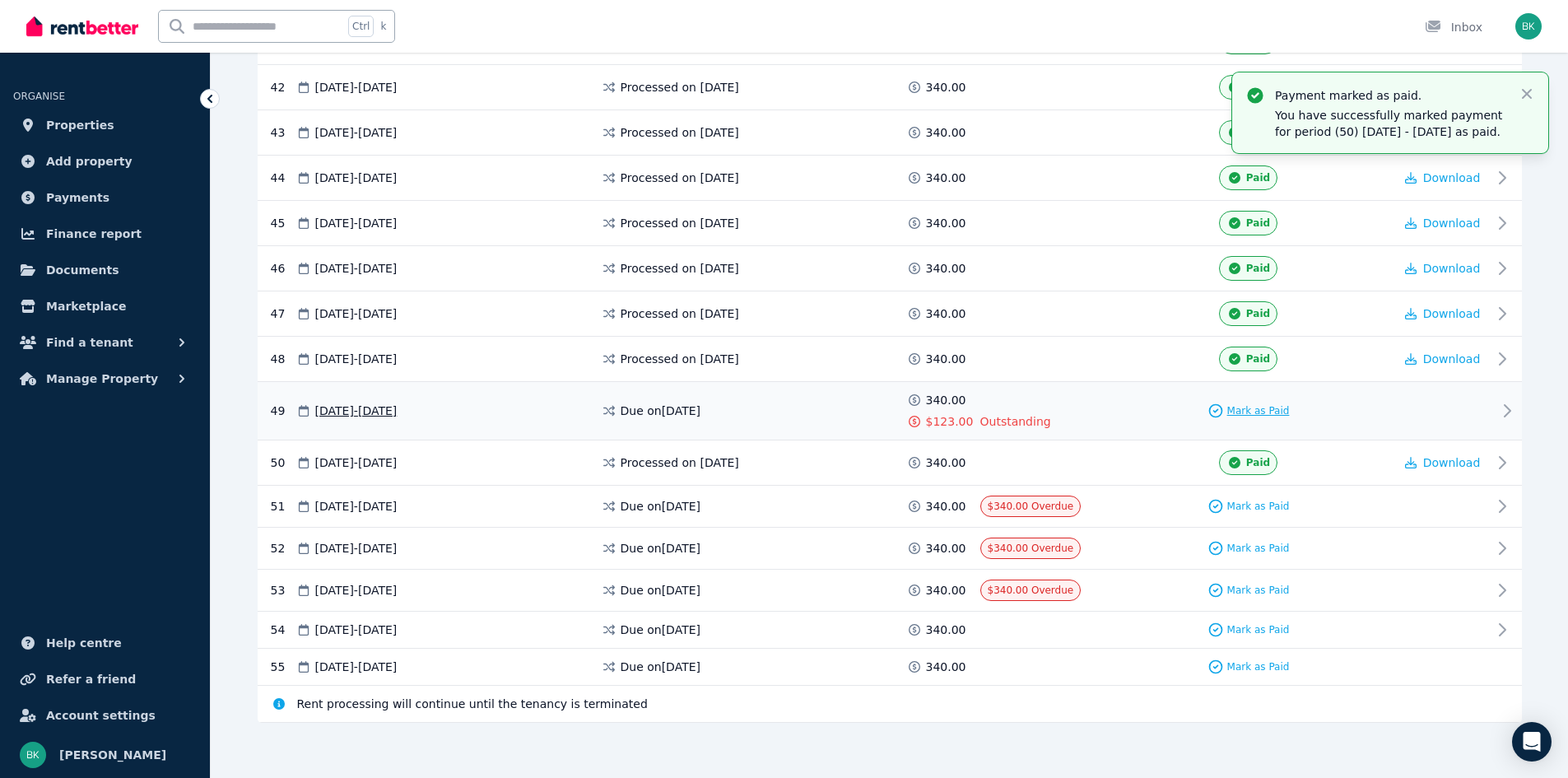
click at [1241, 408] on span "Mark as Paid" at bounding box center [1259, 411] width 63 height 13
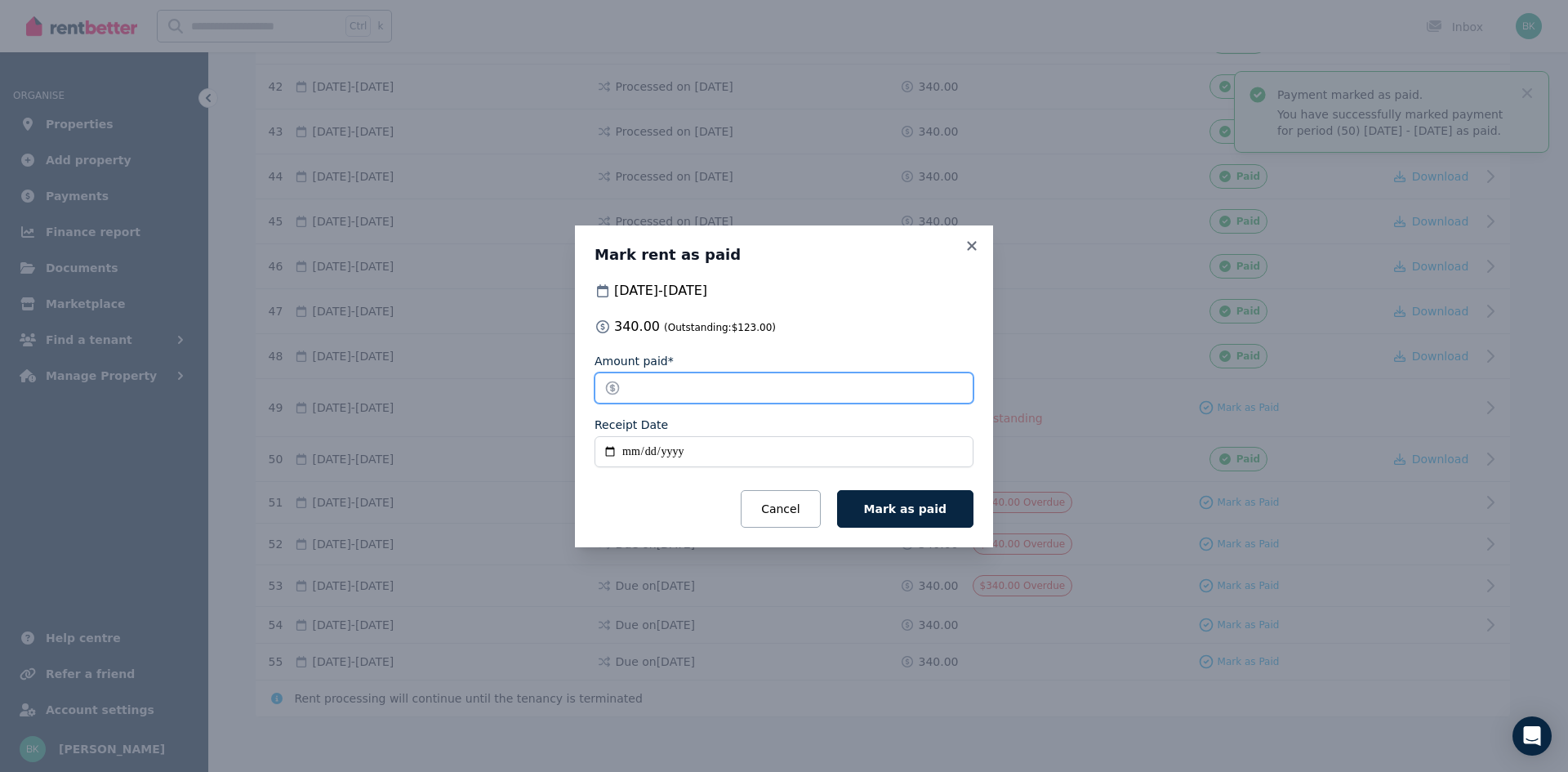
drag, startPoint x: 772, startPoint y: 384, endPoint x: 569, endPoint y: 390, distance: 203.1
click at [569, 390] on div "Mark rent as paid [DATE] - [DATE] 340.00 (Outstanding: $123.00 ) Amount paid* *…" at bounding box center [784, 386] width 1568 height 772
type input "**"
click at [623, 452] on input "Receipt Date" at bounding box center [784, 452] width 379 height 31
type input "**********"
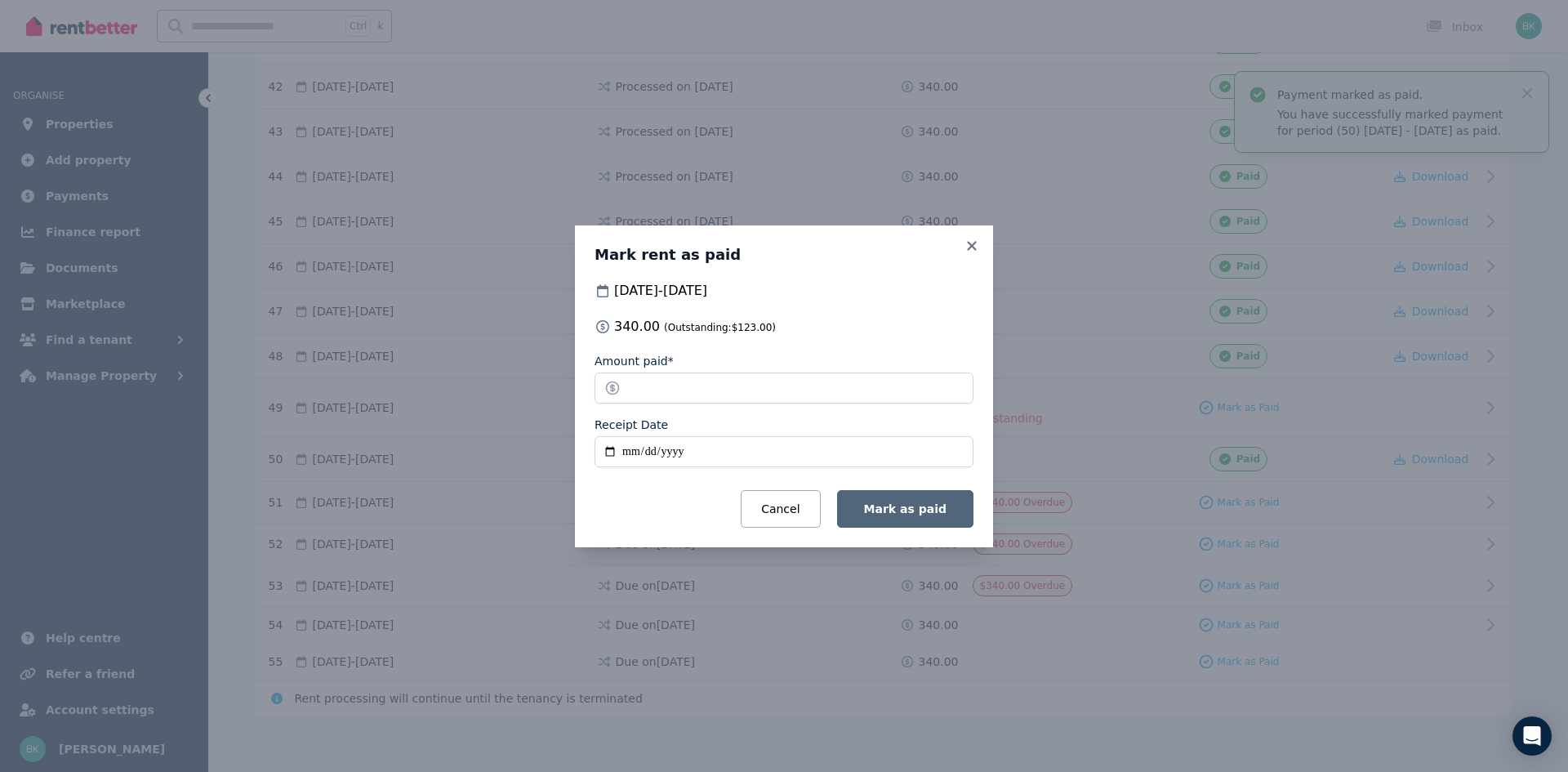
click at [922, 502] on span "Mark as paid" at bounding box center [904, 509] width 82 height 13
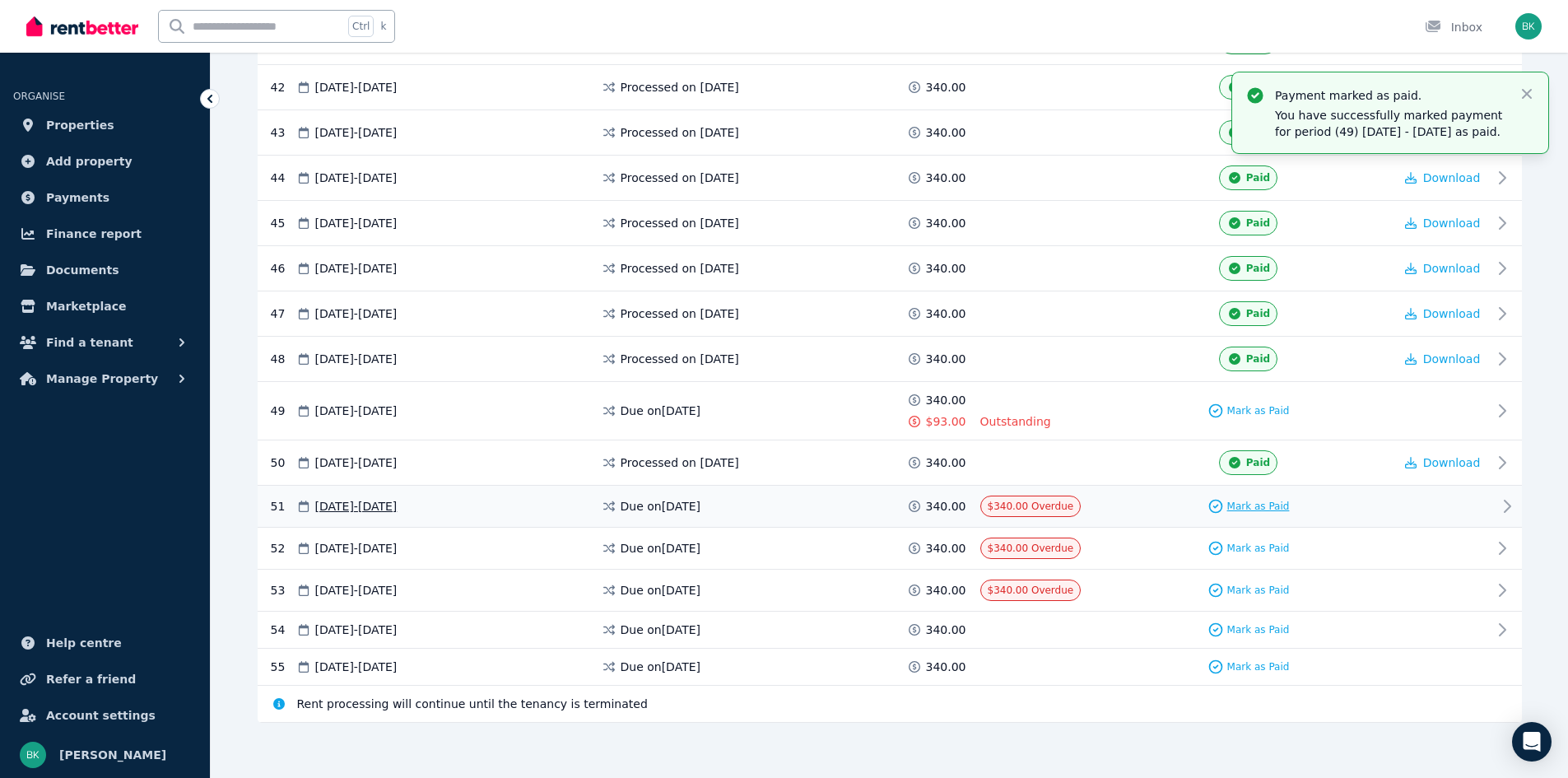
click at [1234, 506] on span "Mark as Paid" at bounding box center [1259, 507] width 63 height 13
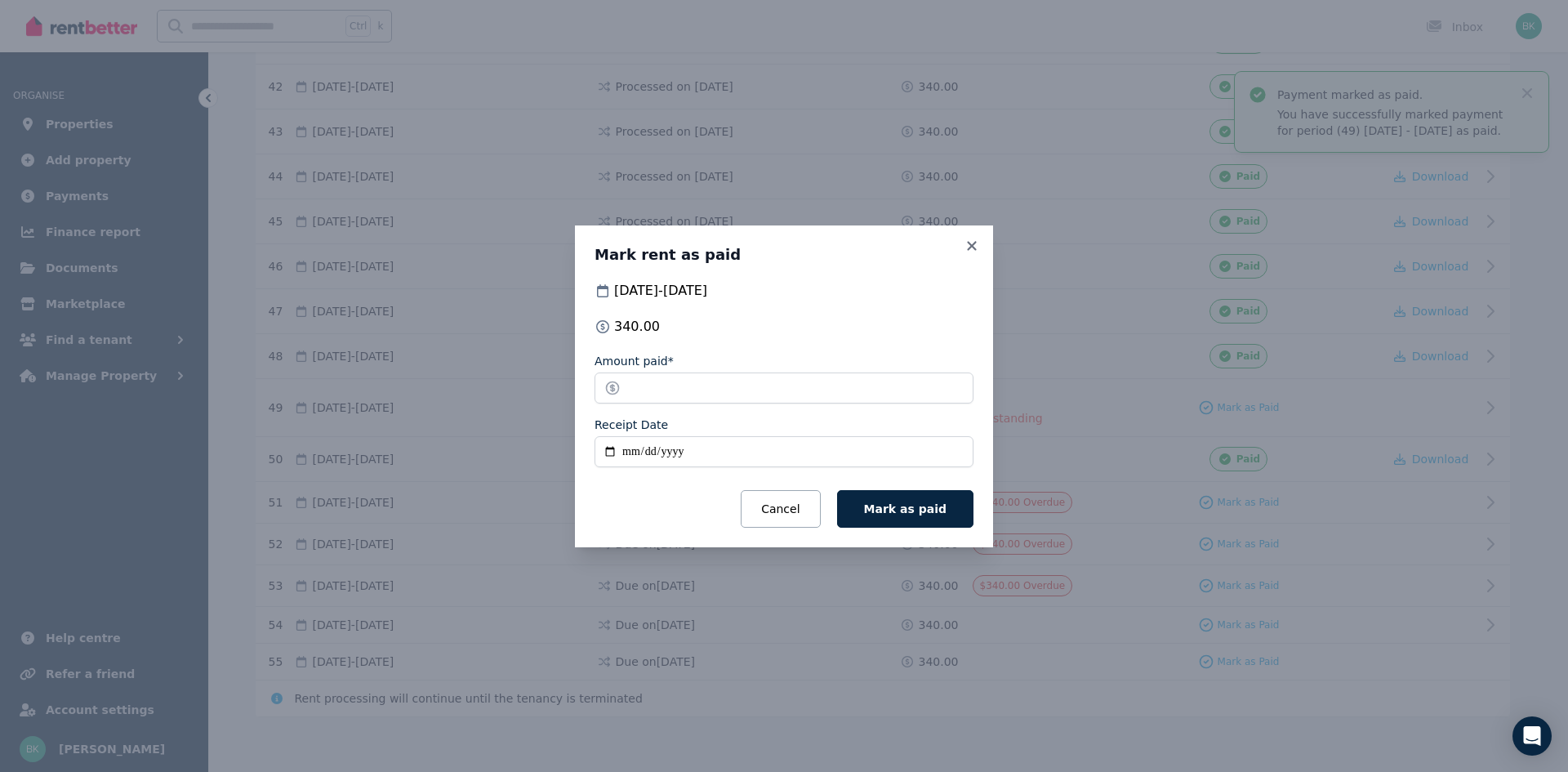
click at [620, 451] on input "Receipt Date" at bounding box center [784, 452] width 379 height 31
type input "**********"
click at [903, 511] on span "Mark as paid" at bounding box center [904, 509] width 82 height 13
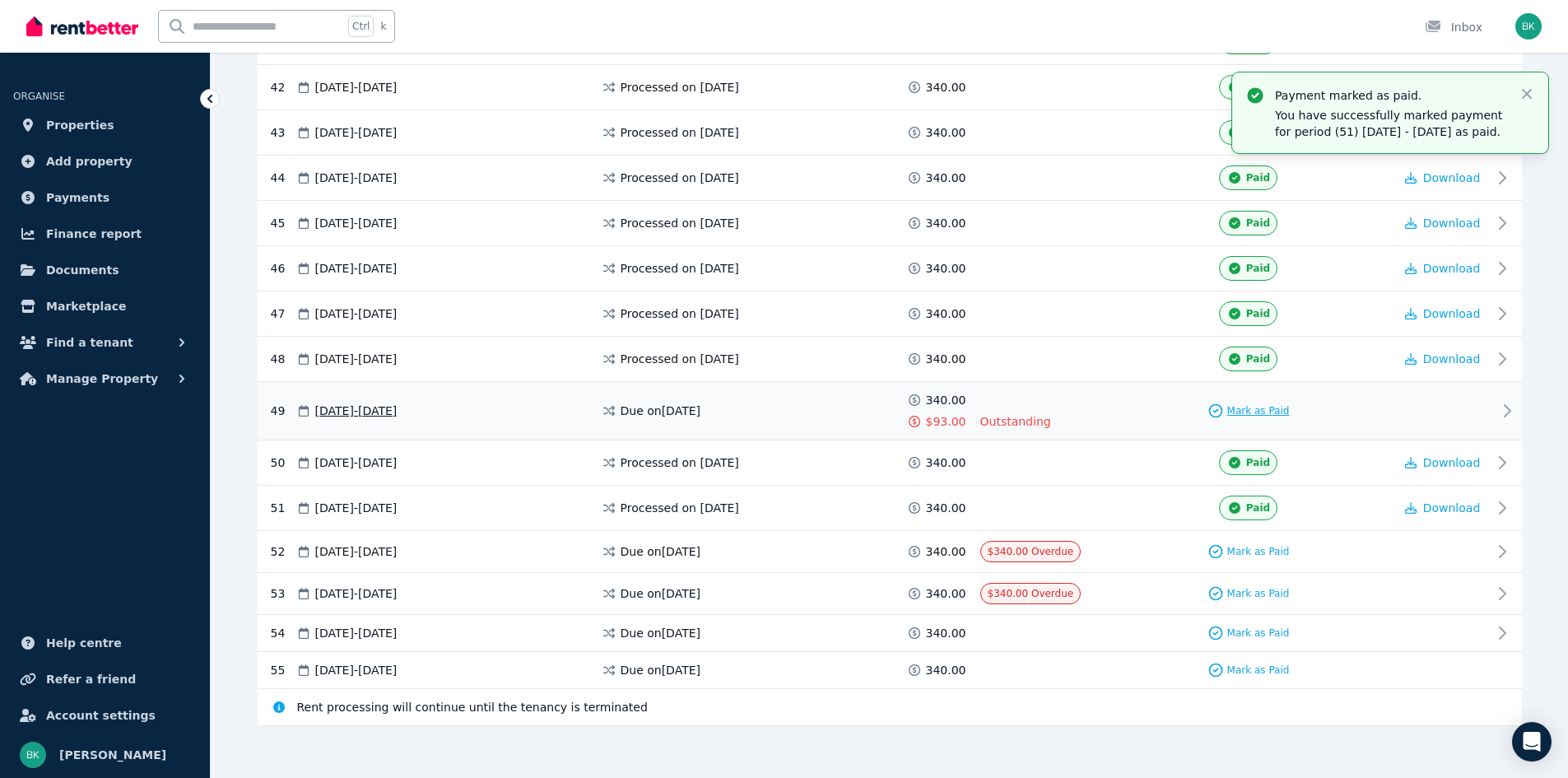
click at [1239, 411] on span "Mark as Paid" at bounding box center [1259, 411] width 63 height 13
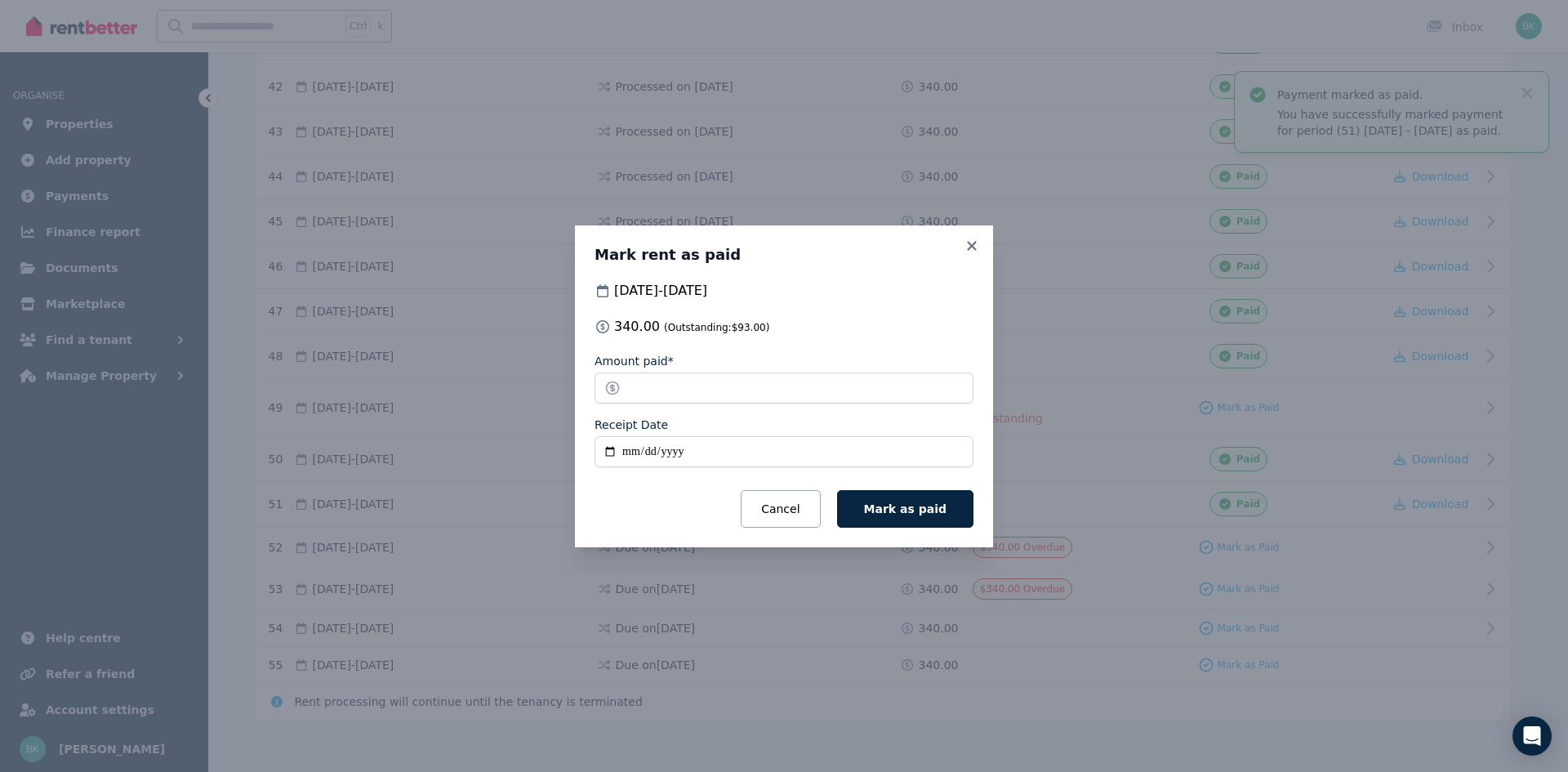
click at [630, 448] on input "Receipt Date" at bounding box center [784, 452] width 379 height 31
type input "**********"
click at [907, 511] on span "Mark as paid" at bounding box center [904, 509] width 82 height 13
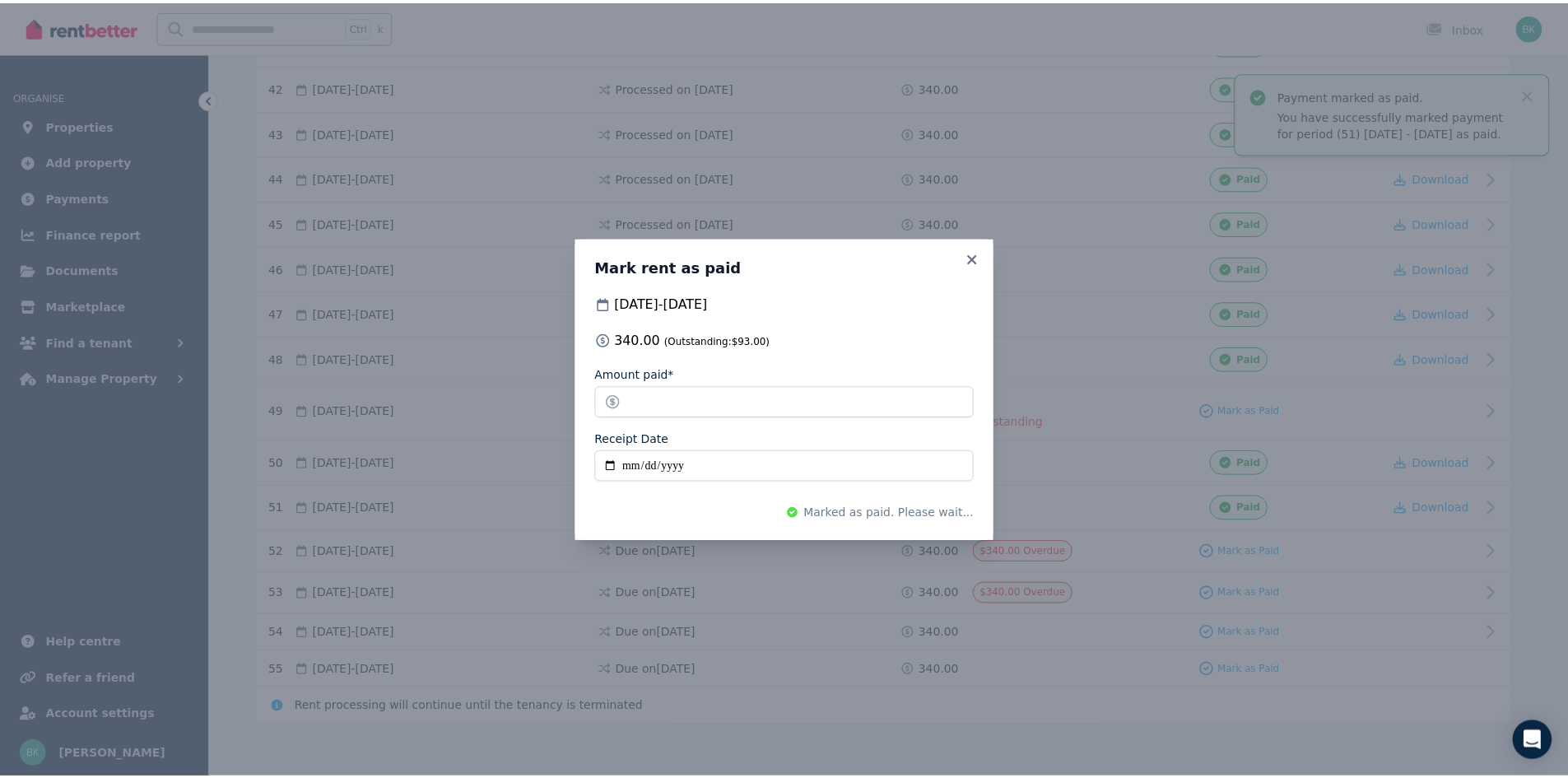
scroll to position [2190, 0]
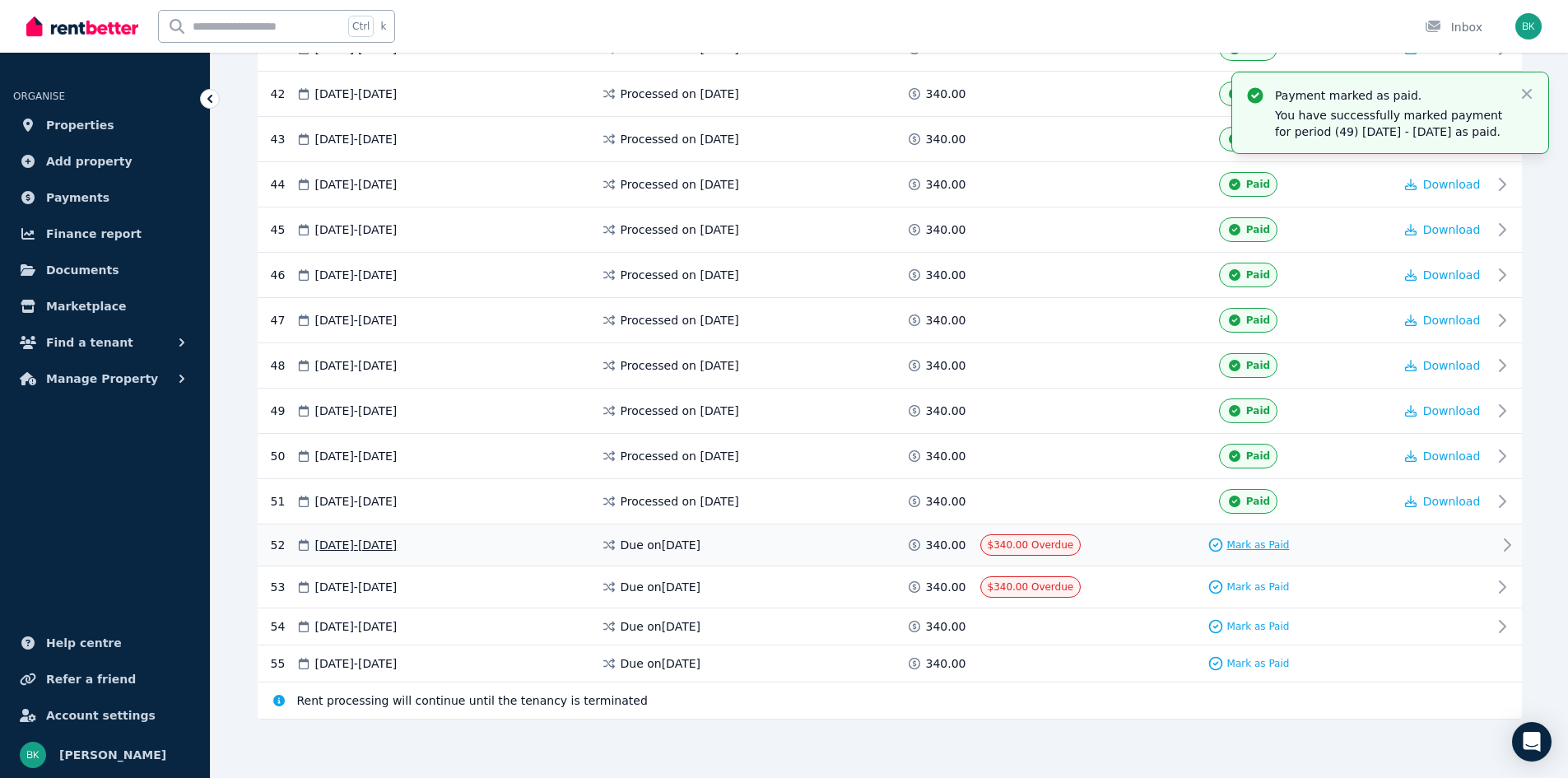
click at [1250, 545] on span "Mark as Paid" at bounding box center [1259, 545] width 63 height 13
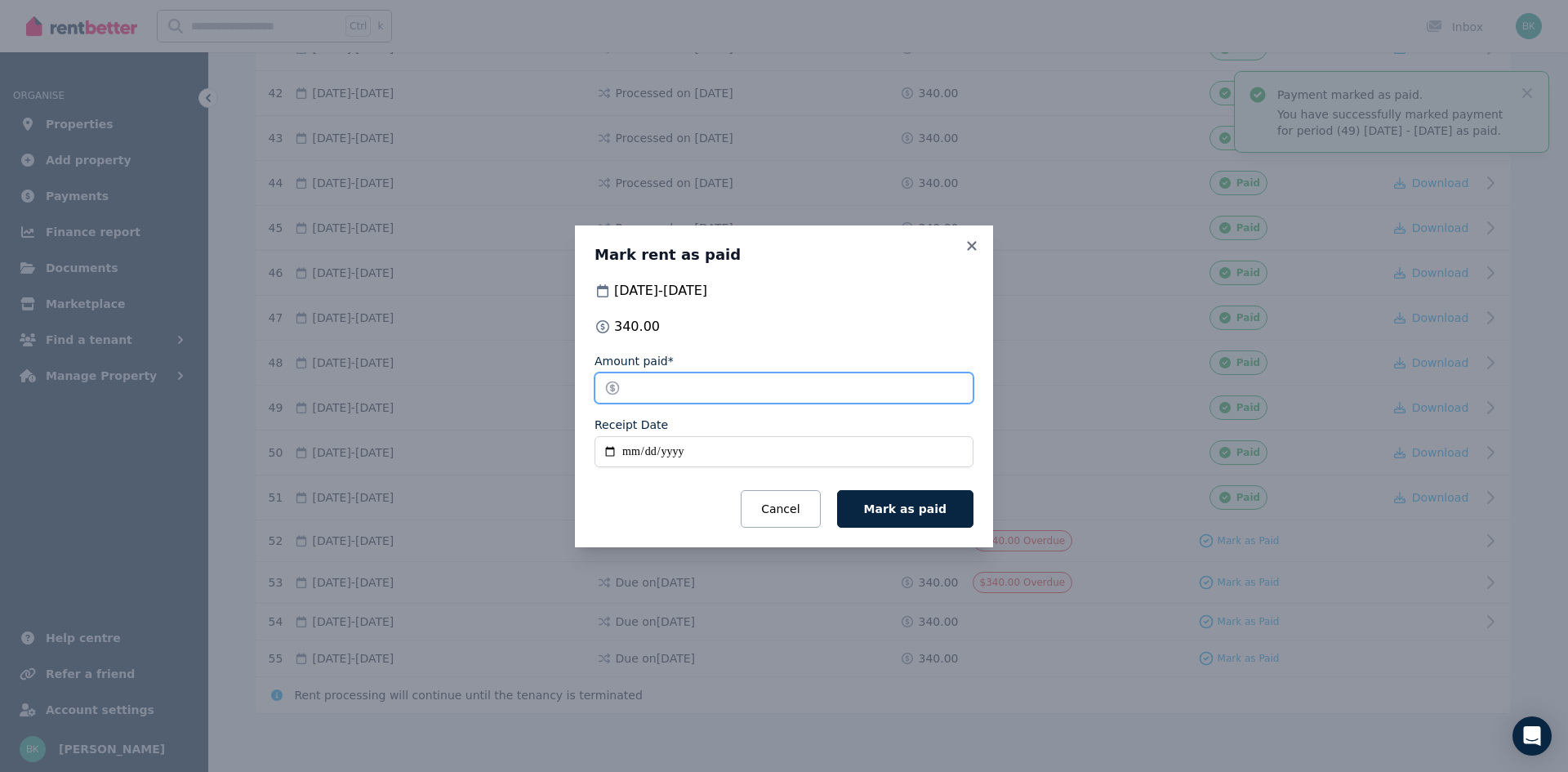
drag, startPoint x: 700, startPoint y: 393, endPoint x: 524, endPoint y: 380, distance: 176.5
click at [524, 381] on div "Mark rent as paid [DATE] - [DATE] 340.00 Amount paid* ****** Receipt Date Cance…" at bounding box center [784, 386] width 1568 height 772
type input "***"
click at [635, 452] on input "Receipt Date" at bounding box center [784, 452] width 379 height 31
type input "**********"
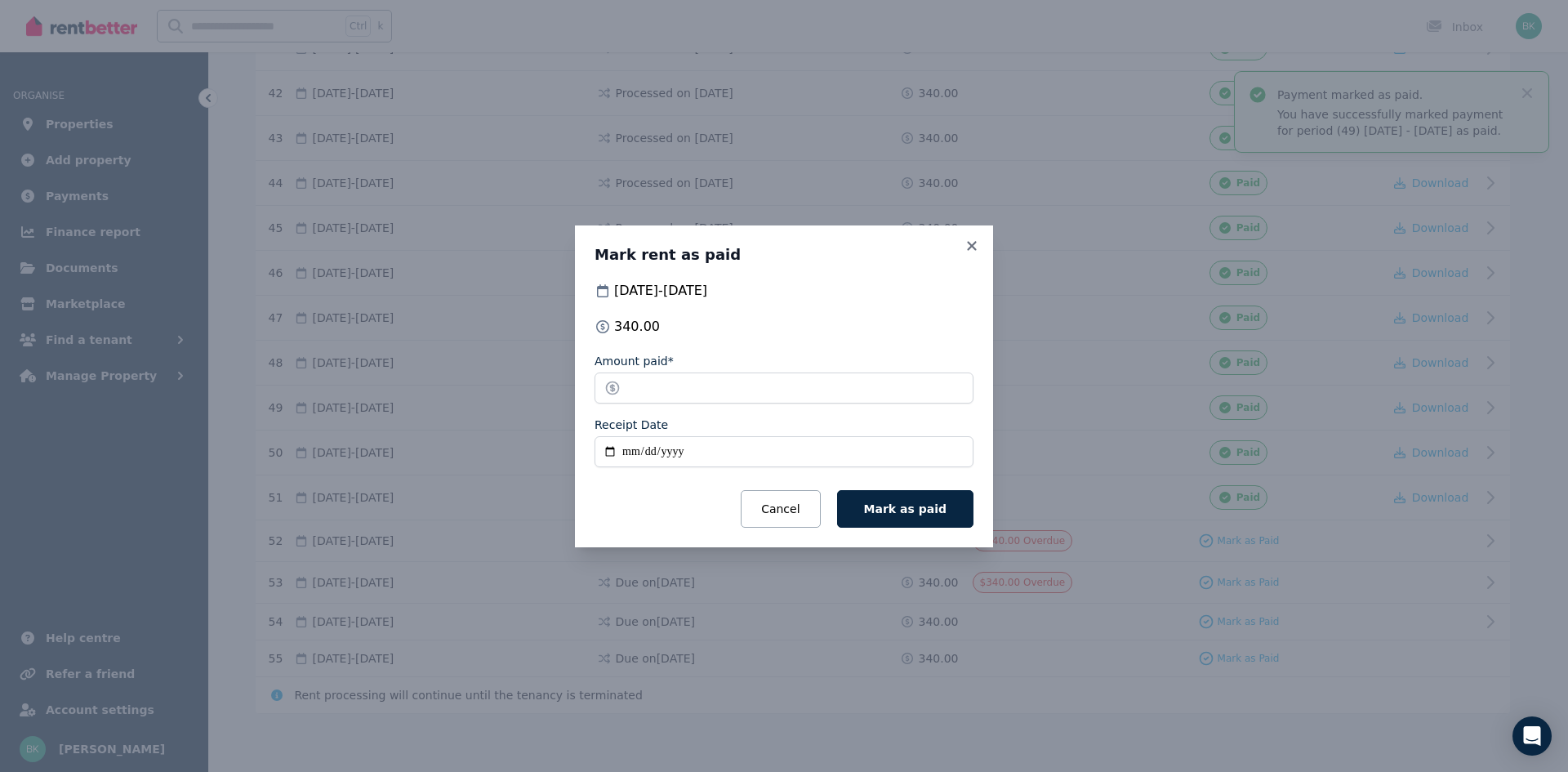
click at [904, 517] on button "Mark as paid" at bounding box center [905, 509] width 136 height 37
